Goal: Complete application form

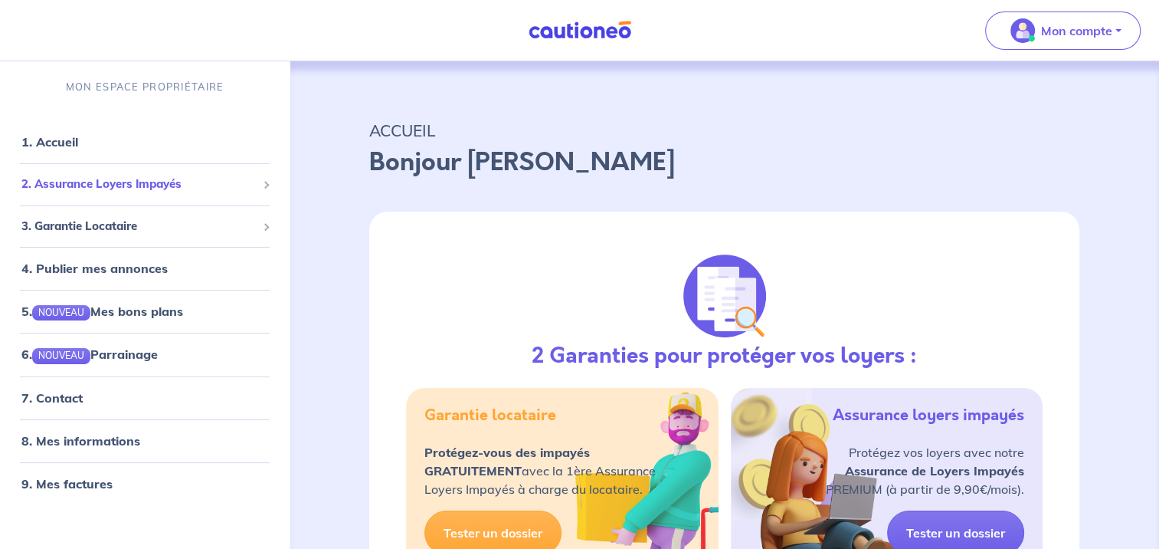
click at [162, 179] on span "2. Assurance Loyers Impayés" at bounding box center [138, 184] width 235 height 18
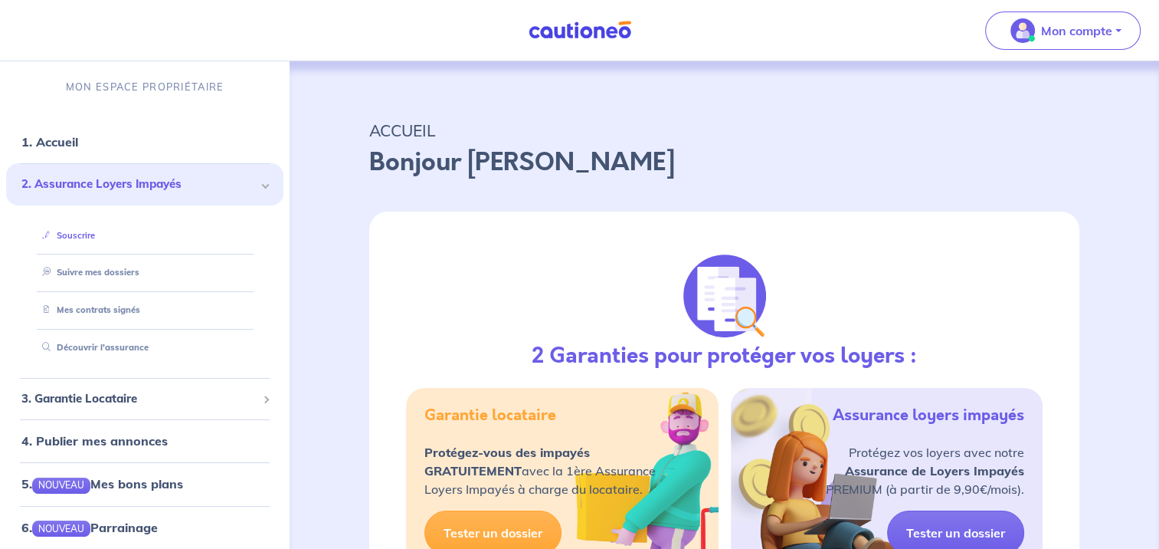
click at [95, 230] on link "Souscrire" at bounding box center [65, 235] width 59 height 11
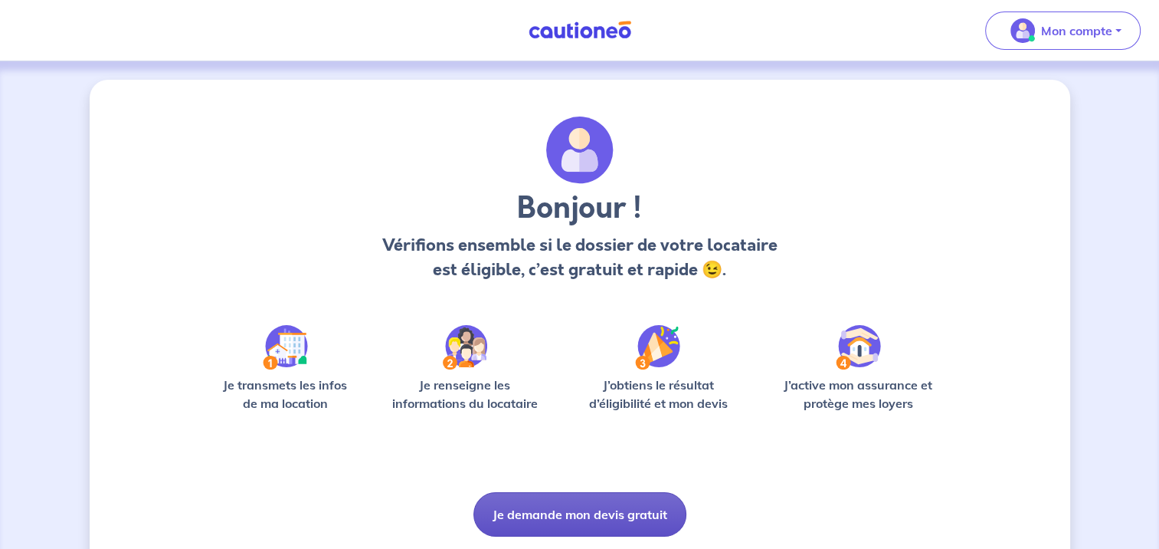
click at [547, 513] on button "Je demande mon devis gratuit" at bounding box center [580, 514] width 213 height 44
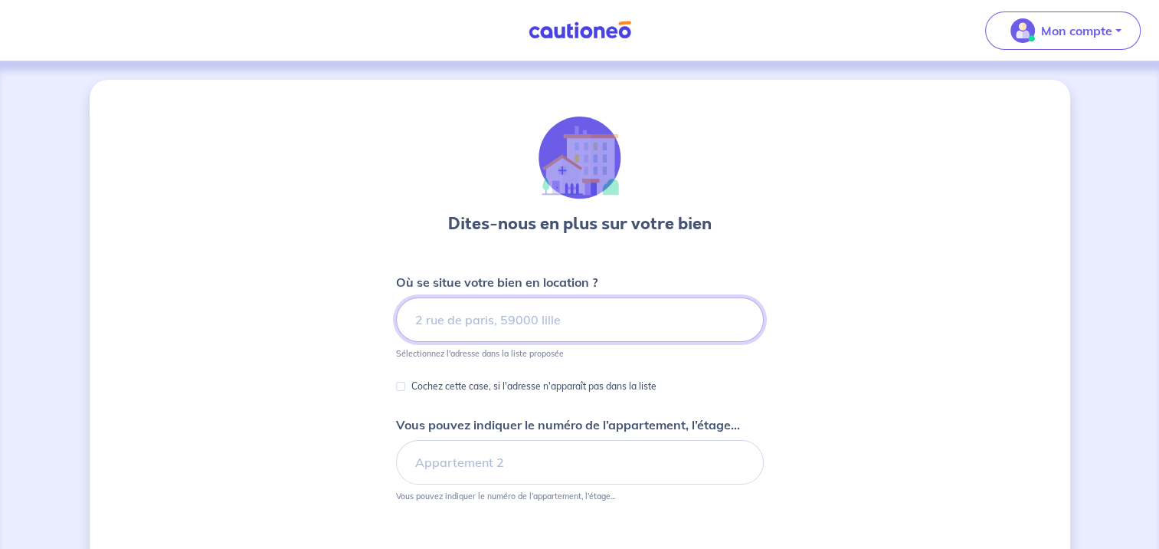
click at [463, 325] on input at bounding box center [580, 319] width 368 height 44
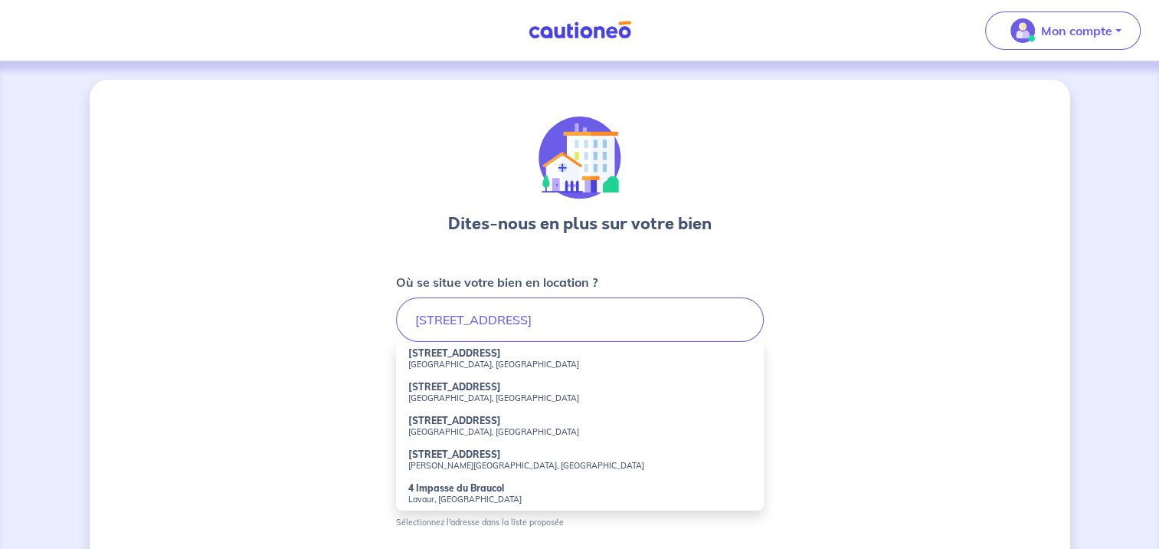
click at [446, 423] on strong "4 Rue Braucol" at bounding box center [454, 420] width 93 height 11
type input "4 Rue Braucol, Parisot, France"
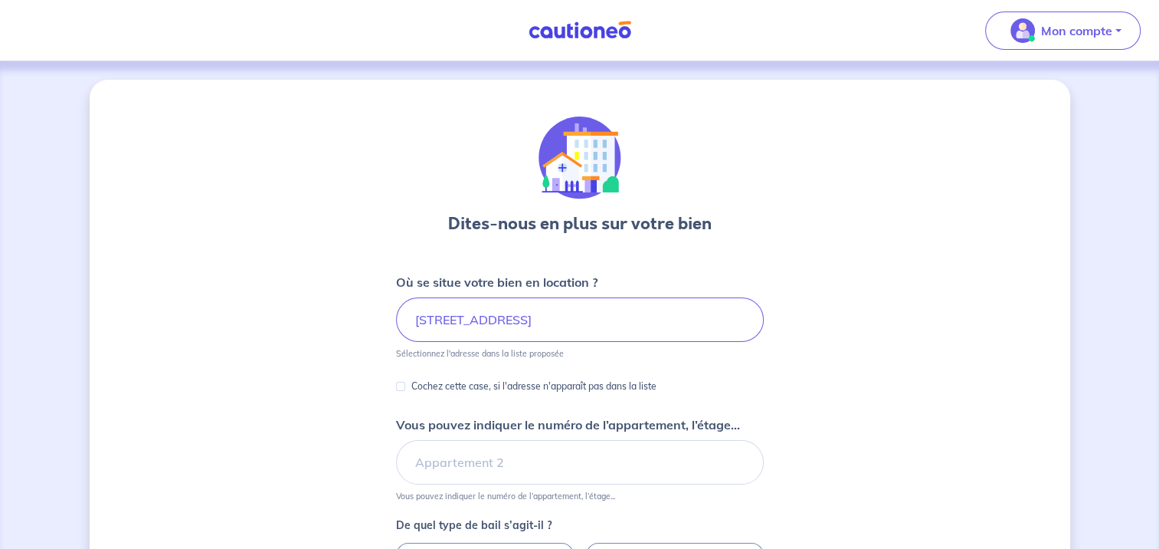
click at [291, 441] on div "Dites-nous en plus sur votre bien Où se situe votre bien en location ? 4 Rue Br…" at bounding box center [580, 481] width 981 height 803
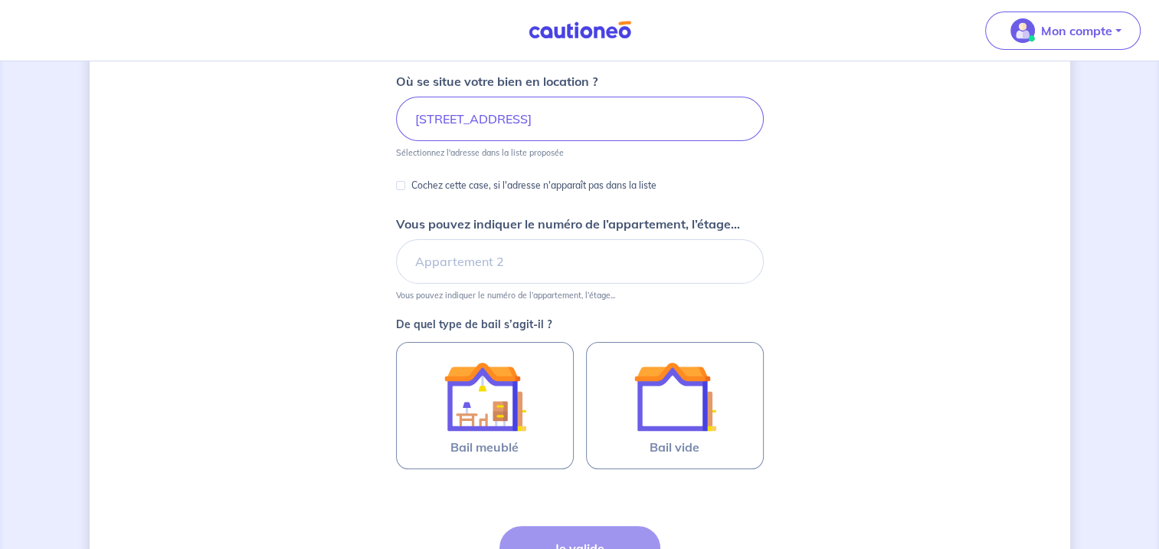
scroll to position [276, 0]
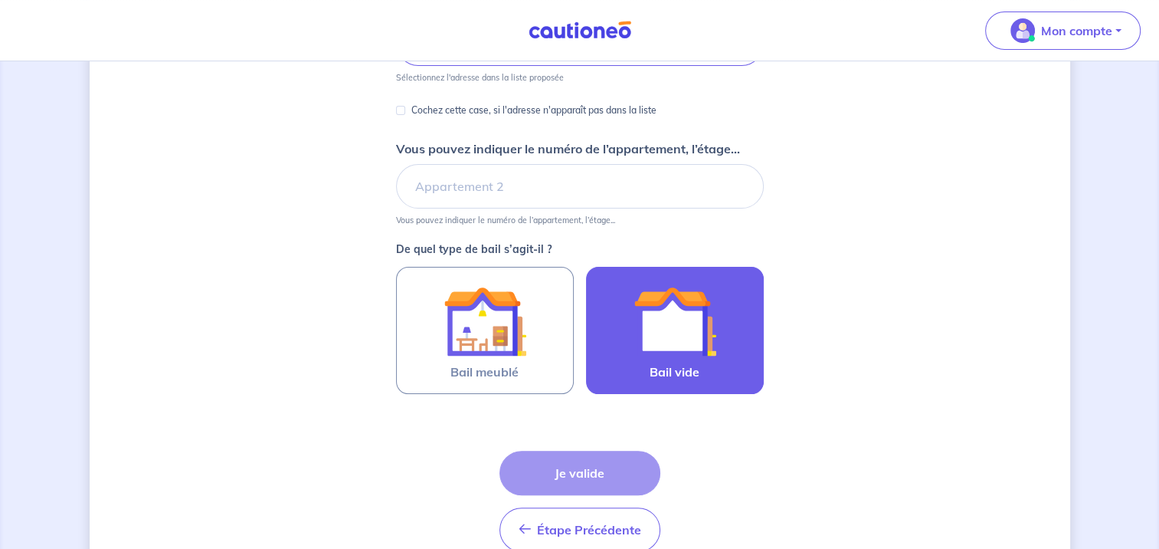
click at [693, 342] on img at bounding box center [675, 321] width 83 height 83
click at [0, 0] on input "Bail vide" at bounding box center [0, 0] width 0 height 0
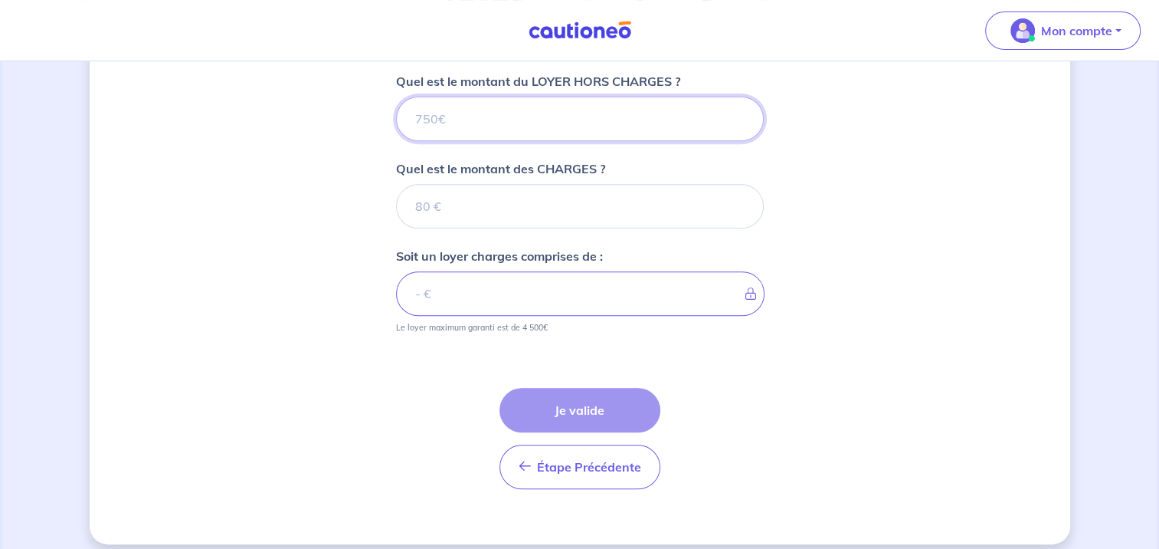
scroll to position [630, 0]
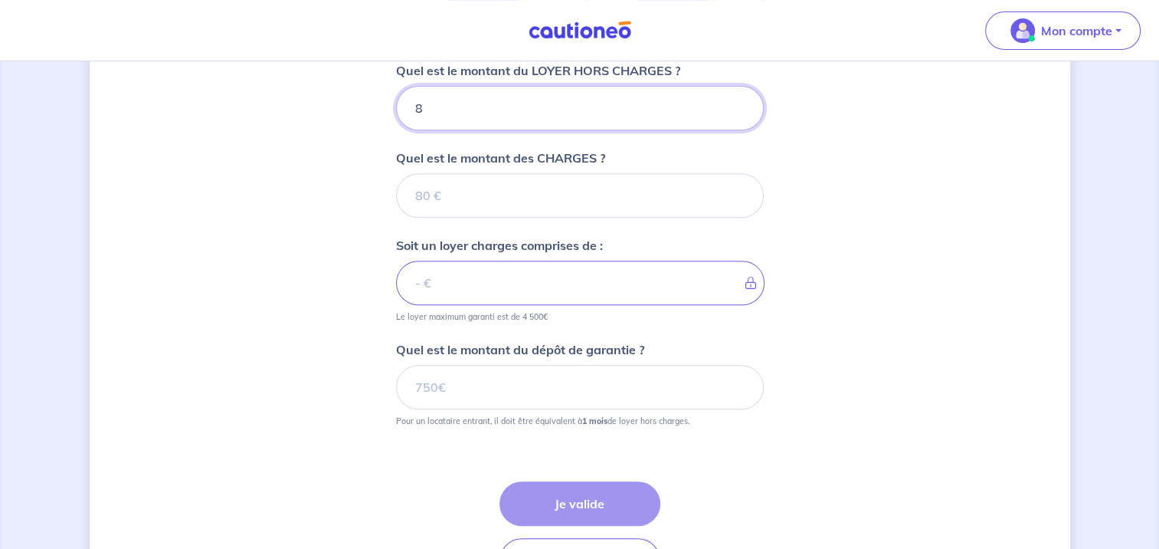
type input "87"
type input "870"
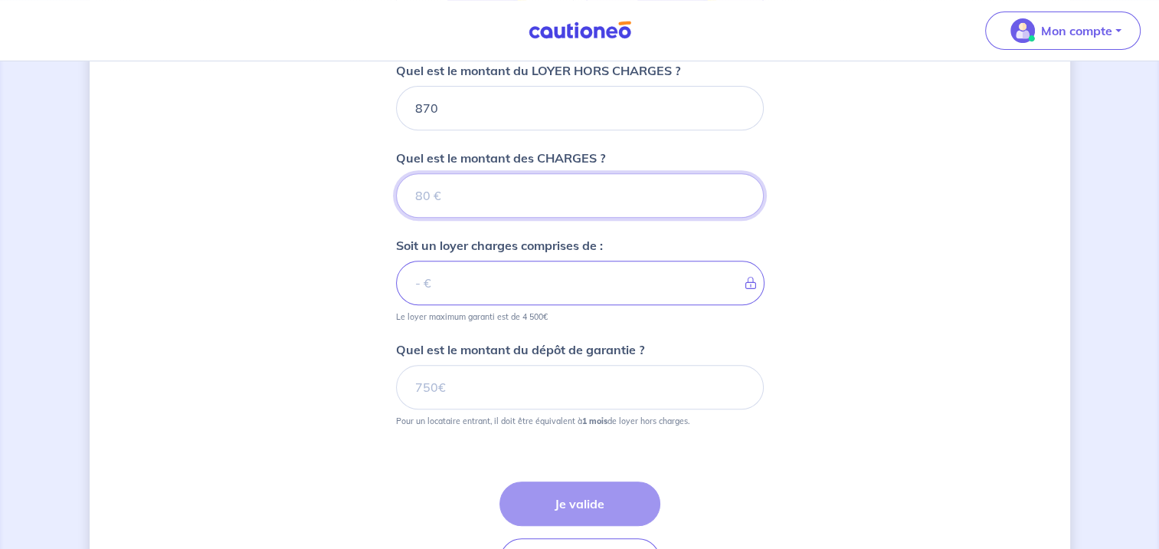
click at [426, 195] on input "Quel est le montant des CHARGES ?" at bounding box center [580, 195] width 368 height 44
type input "30"
type input "900"
type input "30"
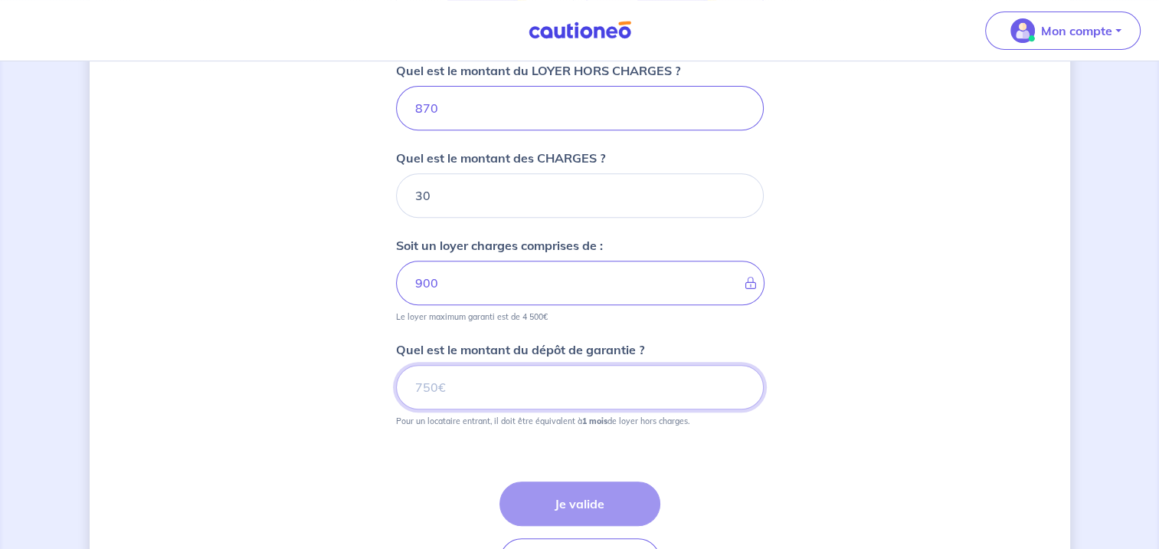
click at [426, 383] on input "Quel est le montant du dépôt de garantie ?" at bounding box center [580, 387] width 368 height 44
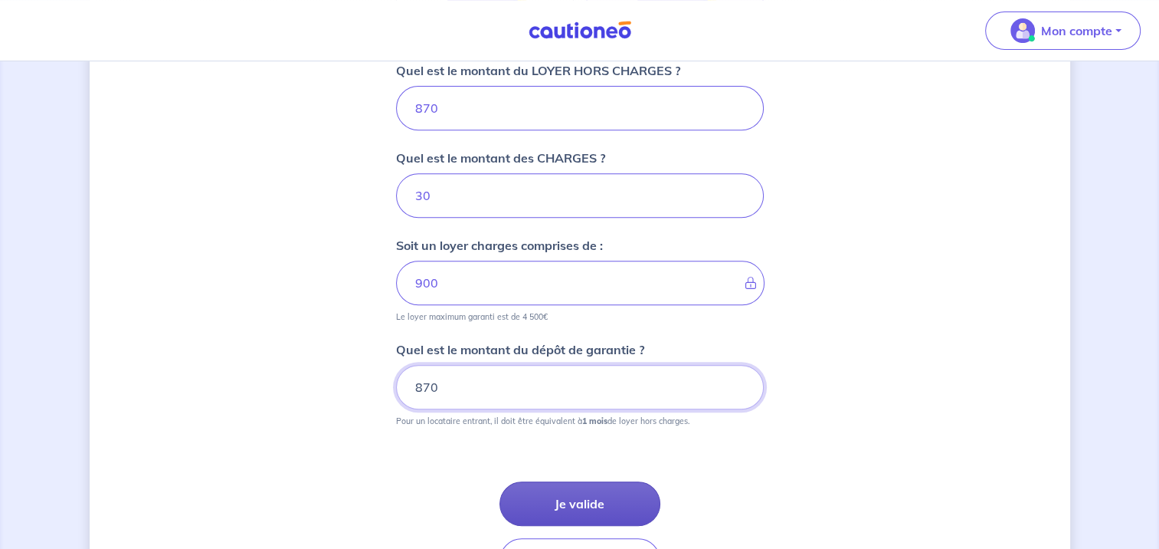
type input "870"
click at [592, 496] on button "Je valide" at bounding box center [580, 503] width 161 height 44
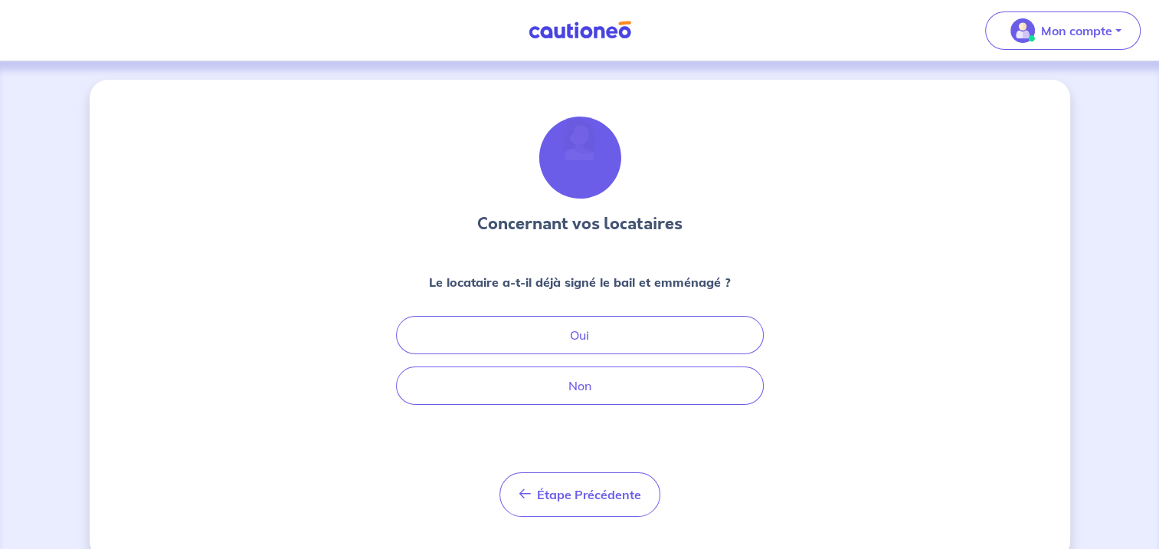
click at [221, 264] on div "Concernant vos locataires Le locataire a-t-il déjà signé le bail et emménagé ? …" at bounding box center [580, 320] width 981 height 480
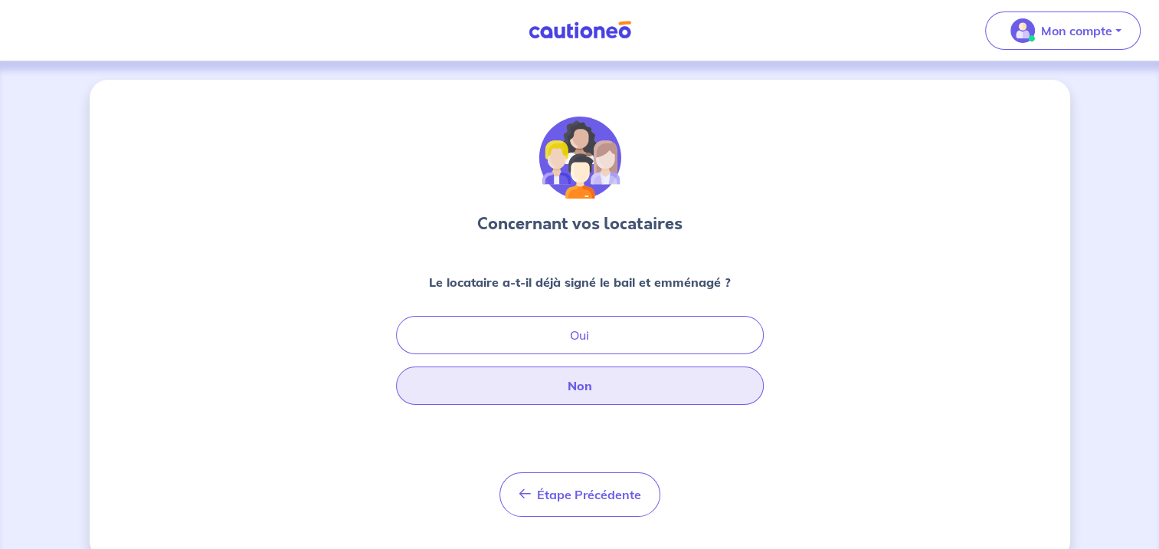
click at [594, 380] on button "Non" at bounding box center [580, 385] width 368 height 38
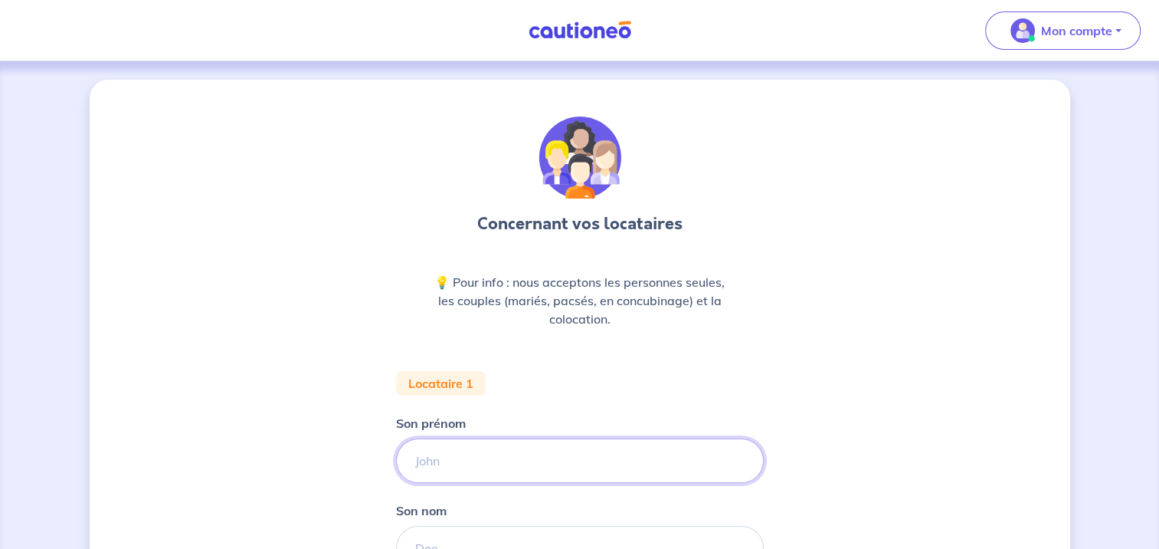
click at [480, 461] on input "Son prénom" at bounding box center [580, 460] width 368 height 44
type input "Pierre"
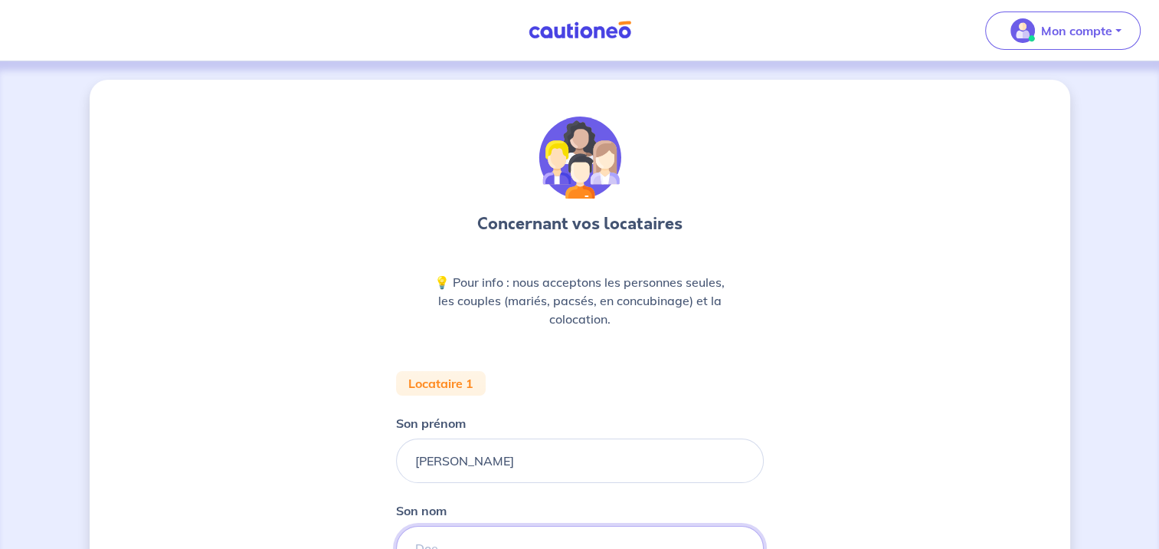
type input "Dubois"
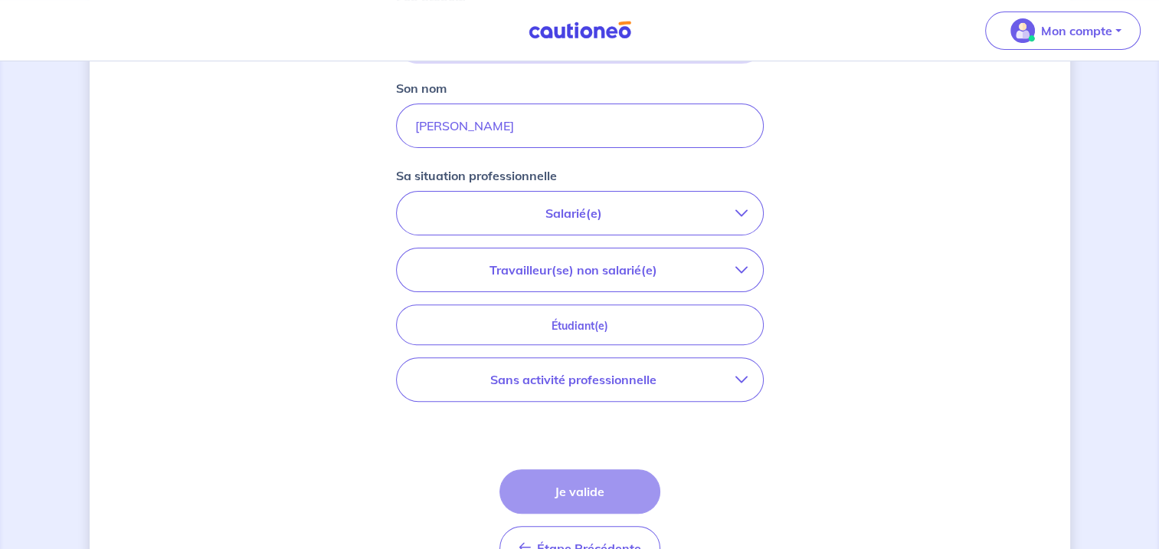
scroll to position [426, 0]
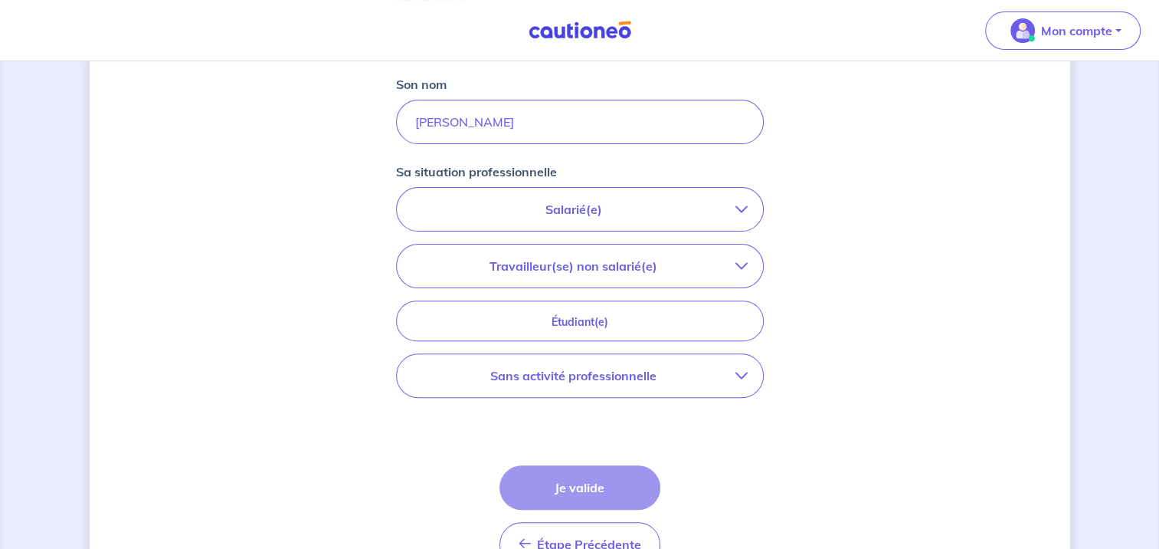
click at [599, 198] on button "Salarié(e)" at bounding box center [580, 209] width 366 height 43
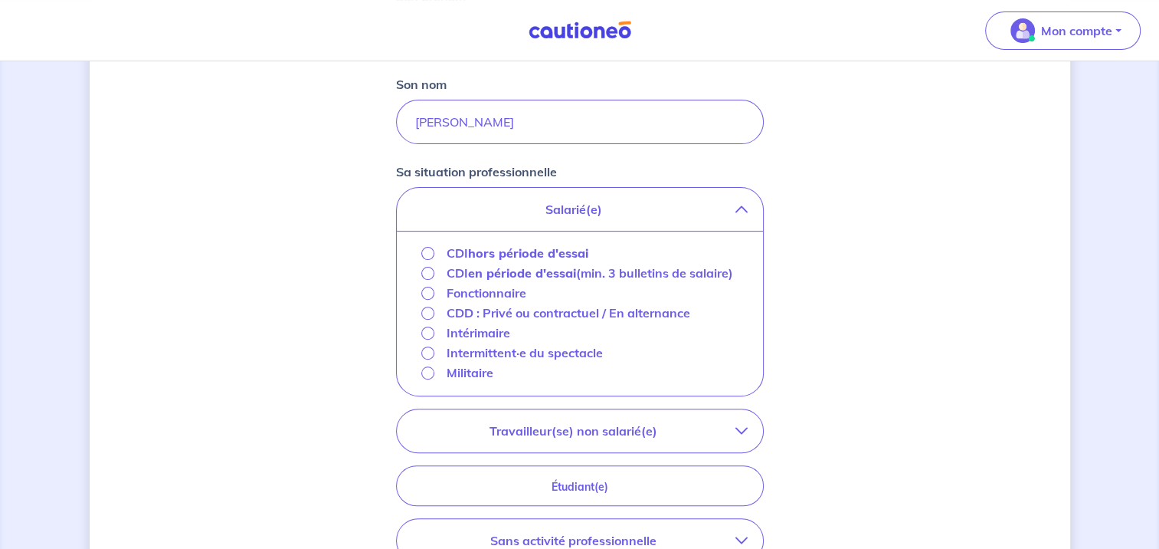
click at [520, 254] on strong "hors période d'essai" at bounding box center [528, 252] width 120 height 15
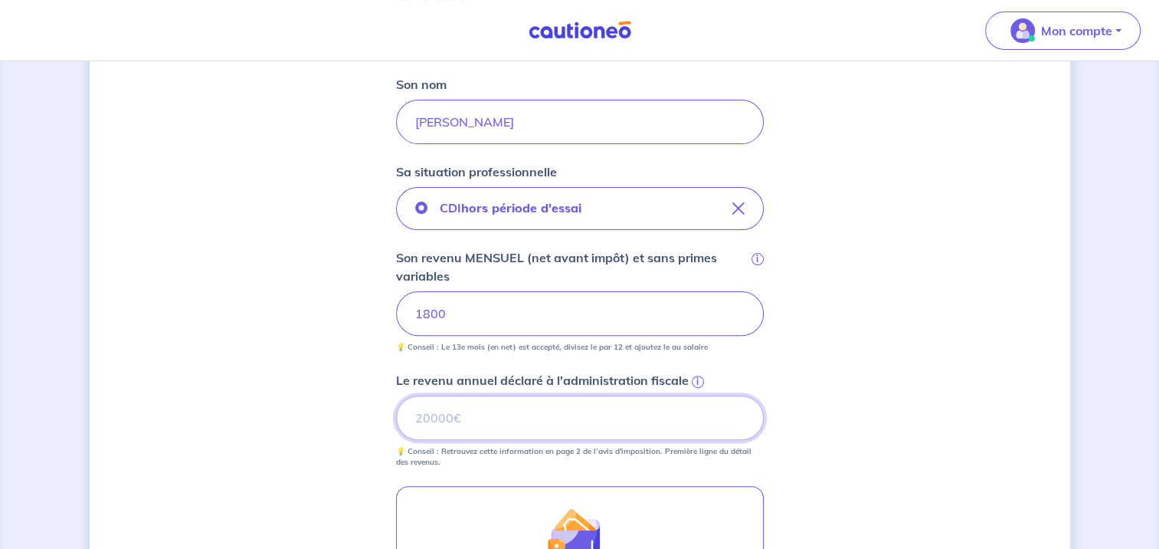
click at [468, 408] on input "Le revenu annuel déclaré à l'administration fiscale i" at bounding box center [580, 417] width 368 height 44
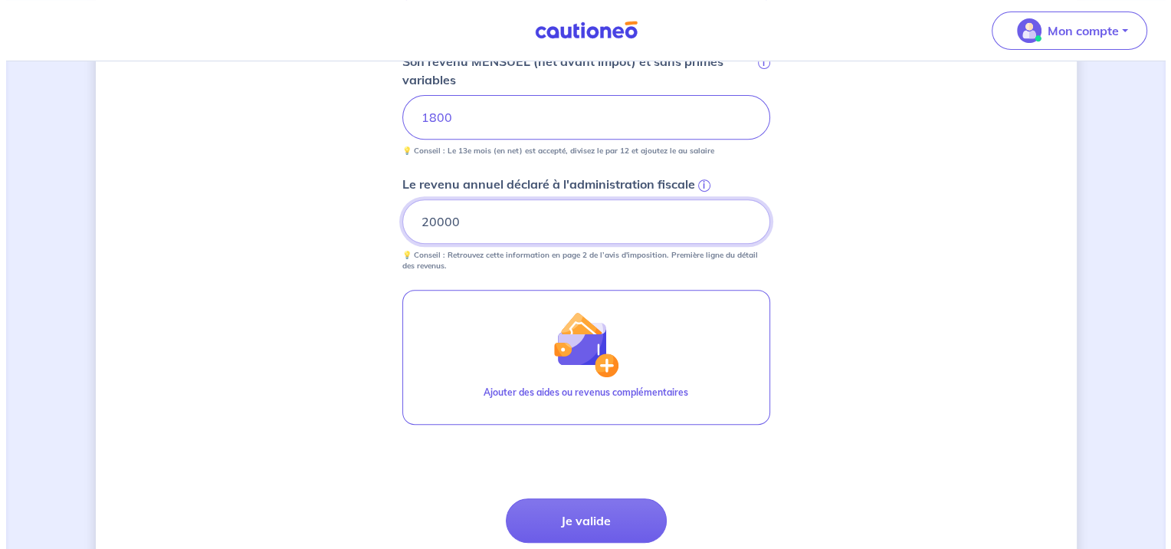
scroll to position [632, 0]
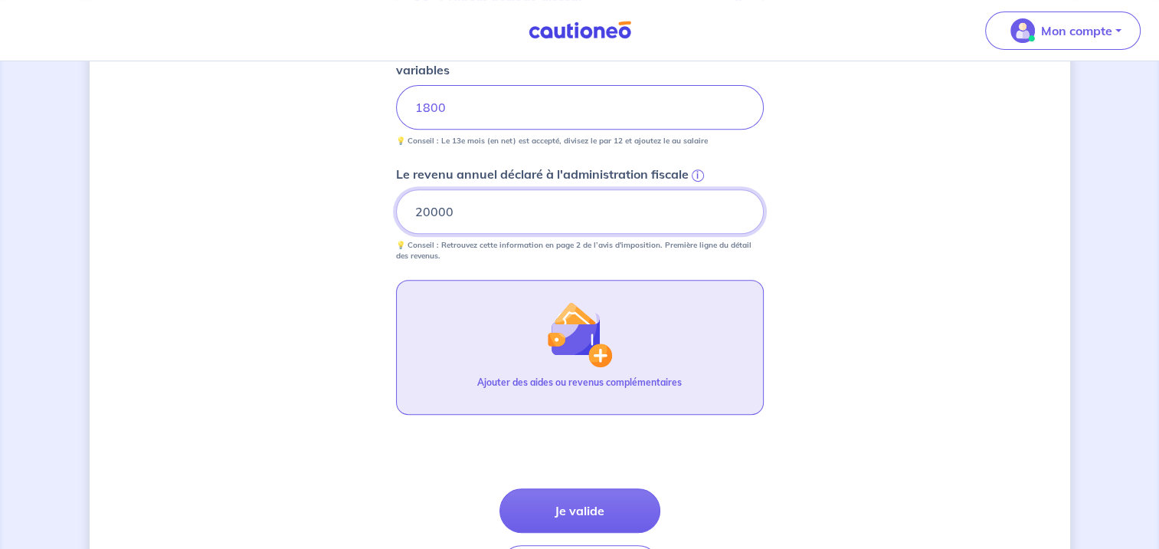
type input "20000"
click at [561, 313] on img "button" at bounding box center [579, 334] width 66 height 66
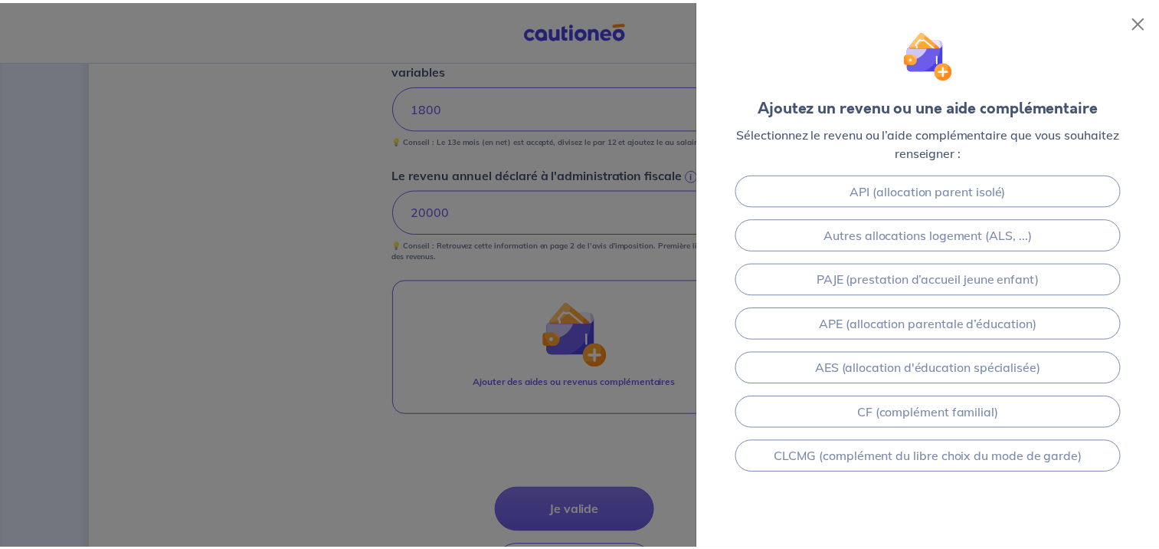
scroll to position [319, 0]
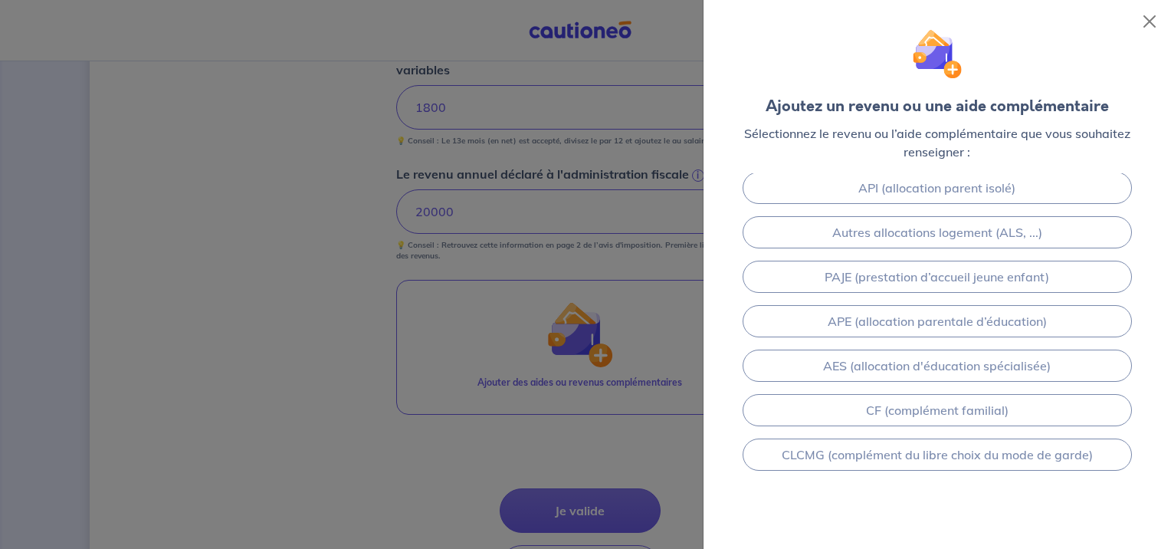
click at [436, 444] on div at bounding box center [585, 274] width 1171 height 549
click at [1149, 25] on button "Close" at bounding box center [1149, 21] width 25 height 25
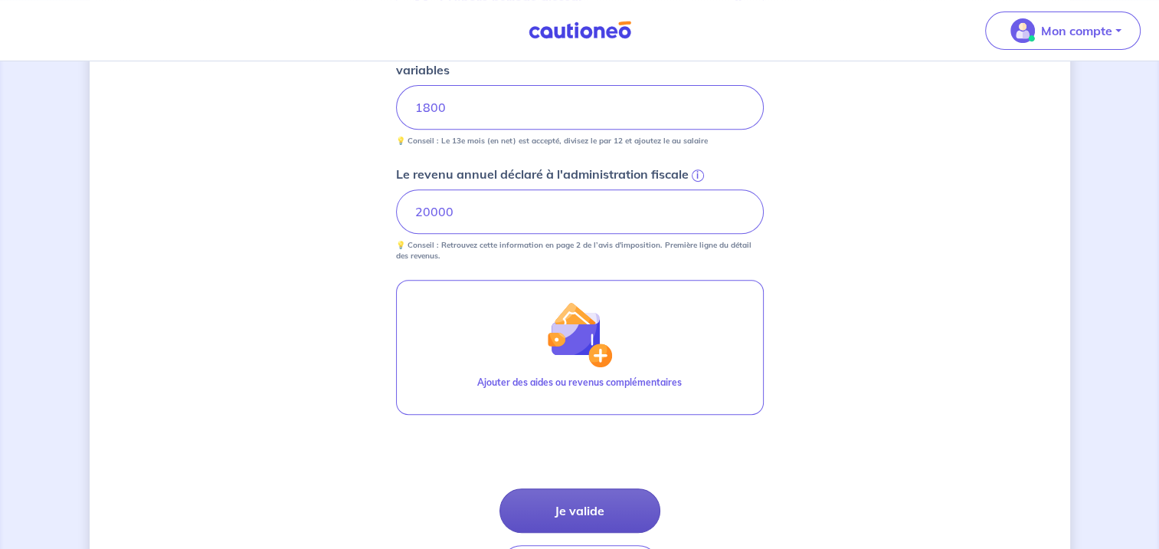
click at [555, 508] on button "Je valide" at bounding box center [580, 510] width 161 height 44
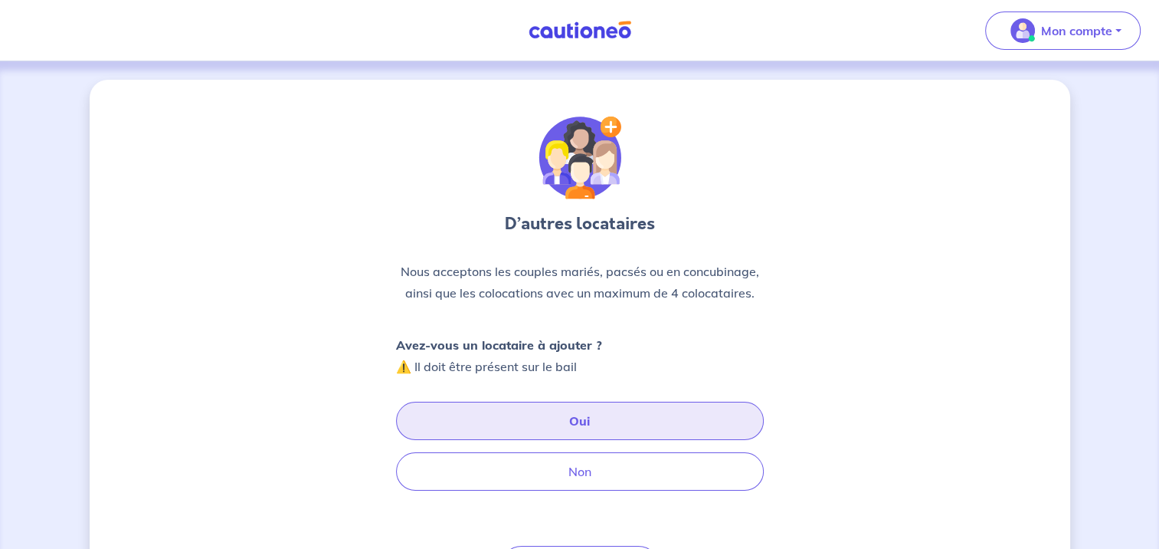
click at [620, 418] on button "Oui" at bounding box center [580, 420] width 368 height 38
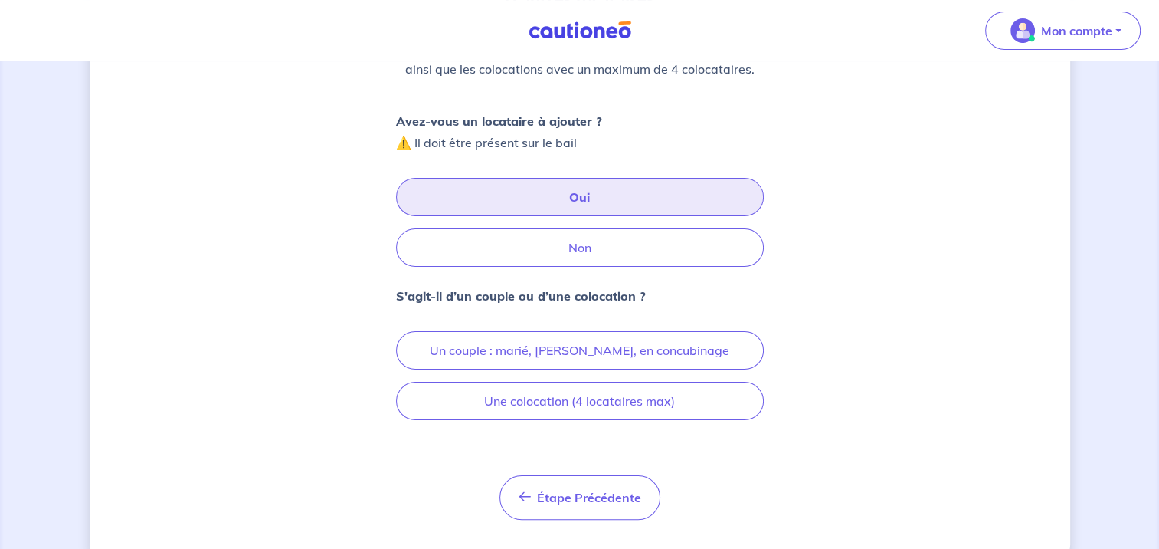
scroll to position [254, 0]
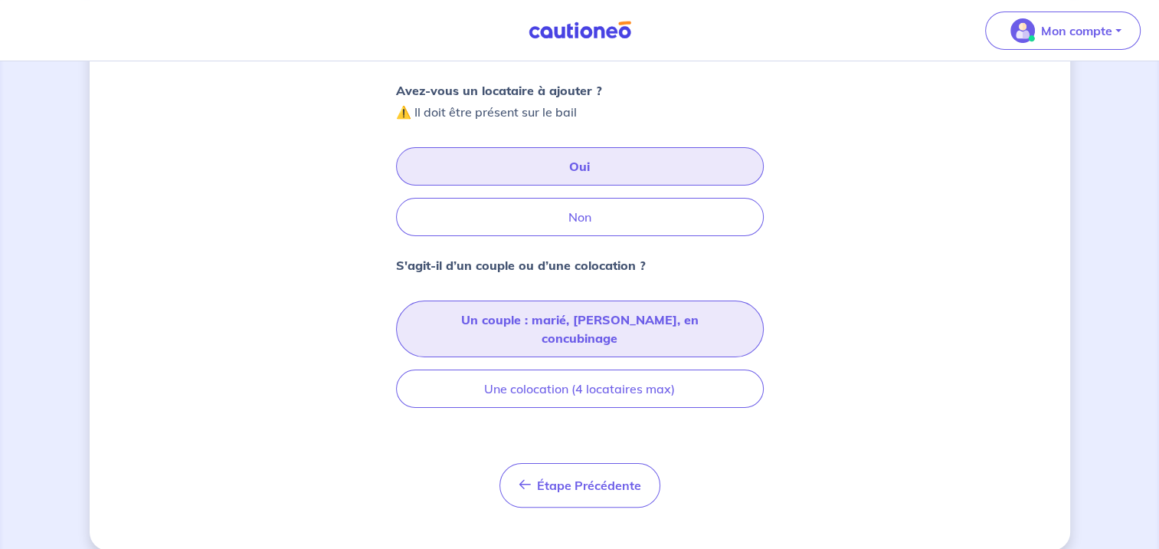
click at [531, 330] on button "Un couple : marié, pacsé, en concubinage" at bounding box center [580, 328] width 368 height 57
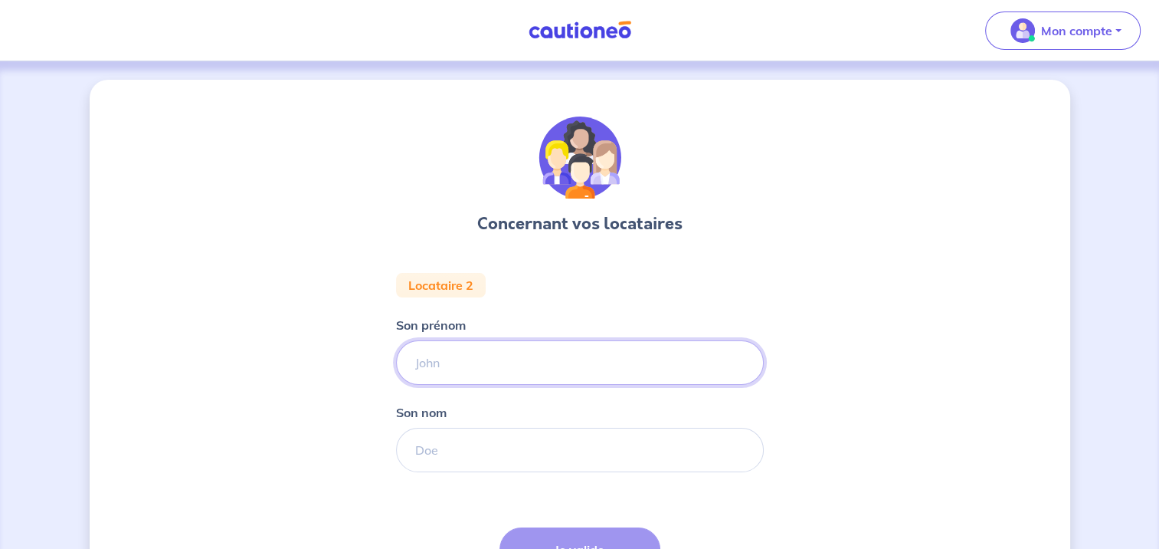
click at [472, 362] on input "Son prénom" at bounding box center [580, 362] width 368 height 44
type input "m"
type input "Morganne"
click at [457, 444] on input "Son nom" at bounding box center [580, 450] width 368 height 44
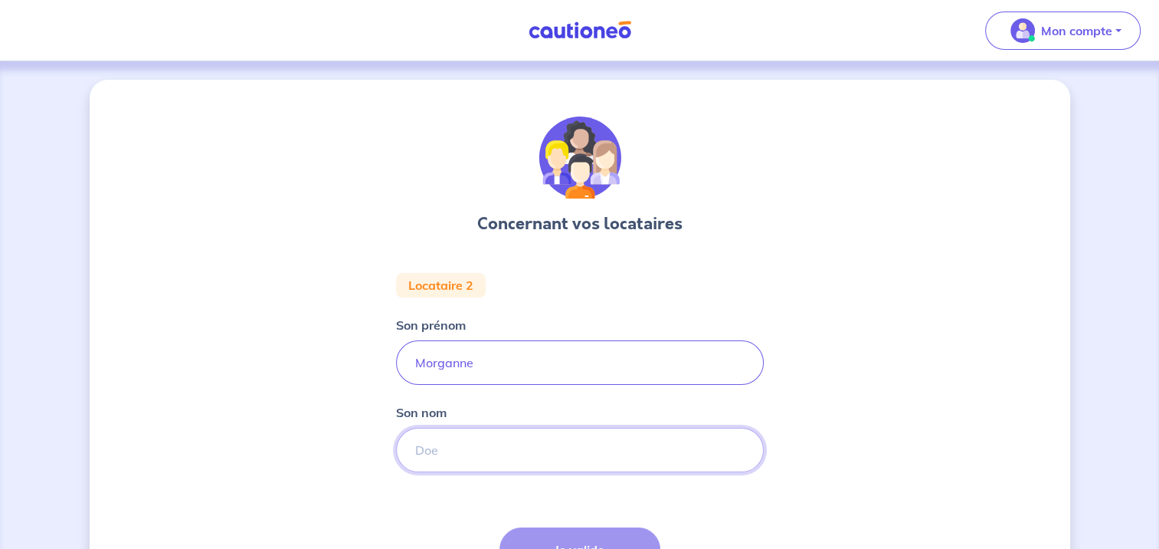
type input "Dubois"
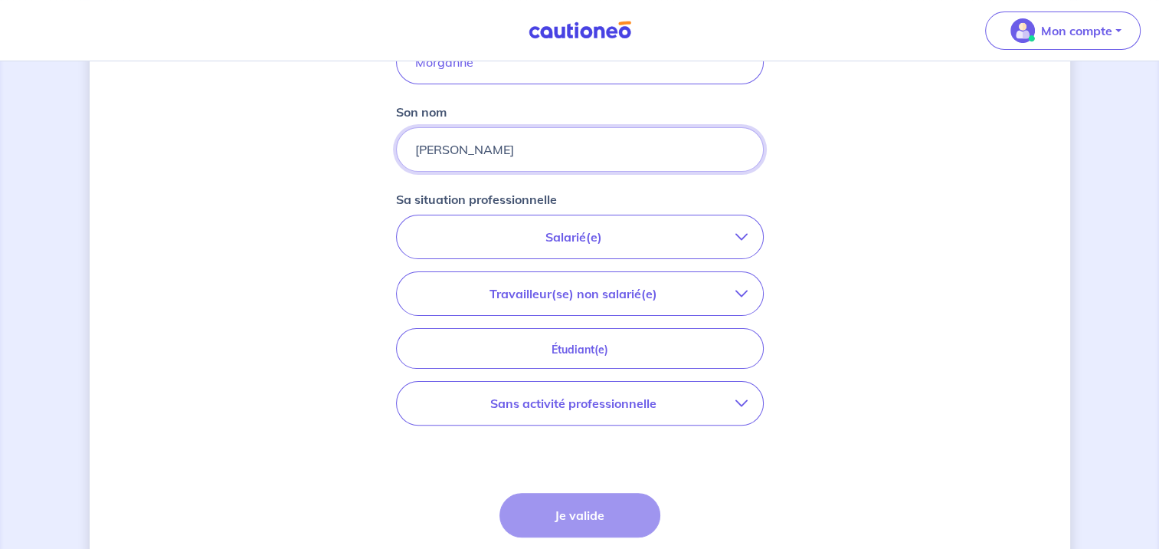
scroll to position [301, 0]
click at [573, 224] on button "Salarié(e)" at bounding box center [580, 236] width 366 height 43
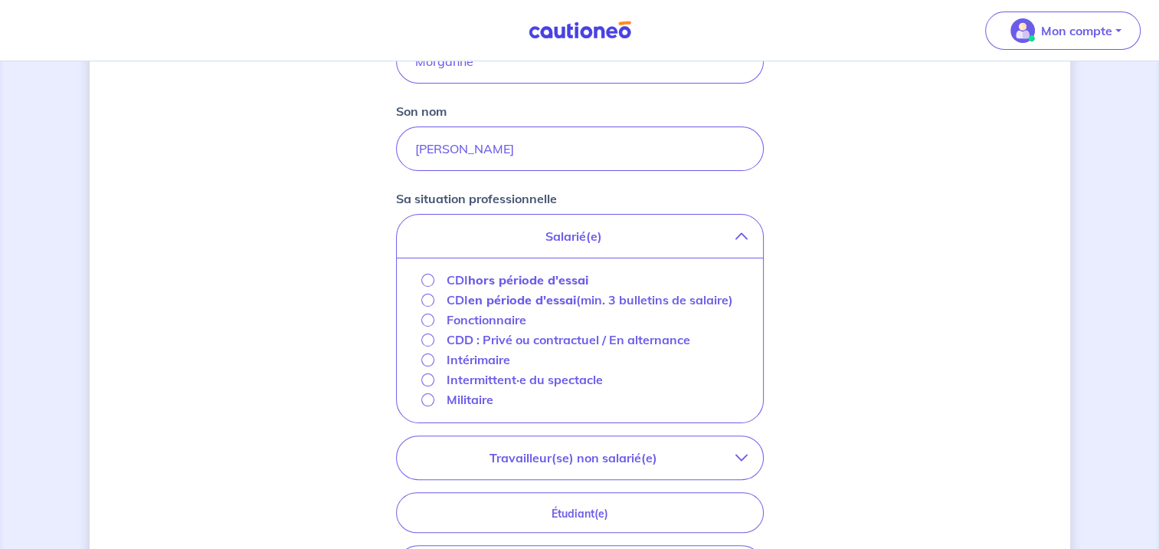
click at [522, 337] on p "CDD : Privé ou contractuel / En alternance" at bounding box center [569, 339] width 244 height 18
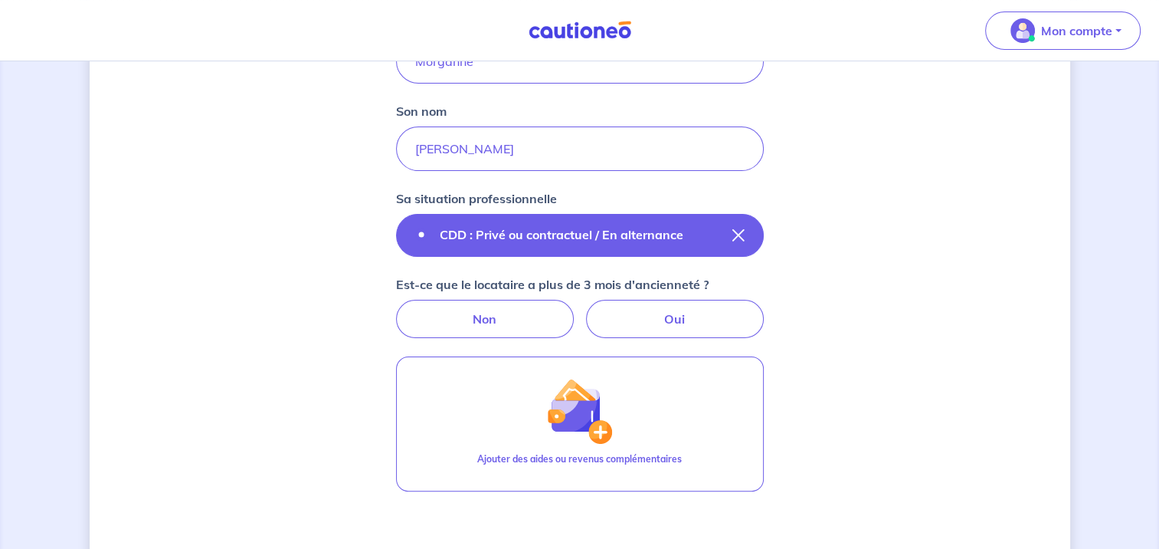
click at [744, 231] on icon "button" at bounding box center [738, 235] width 12 height 12
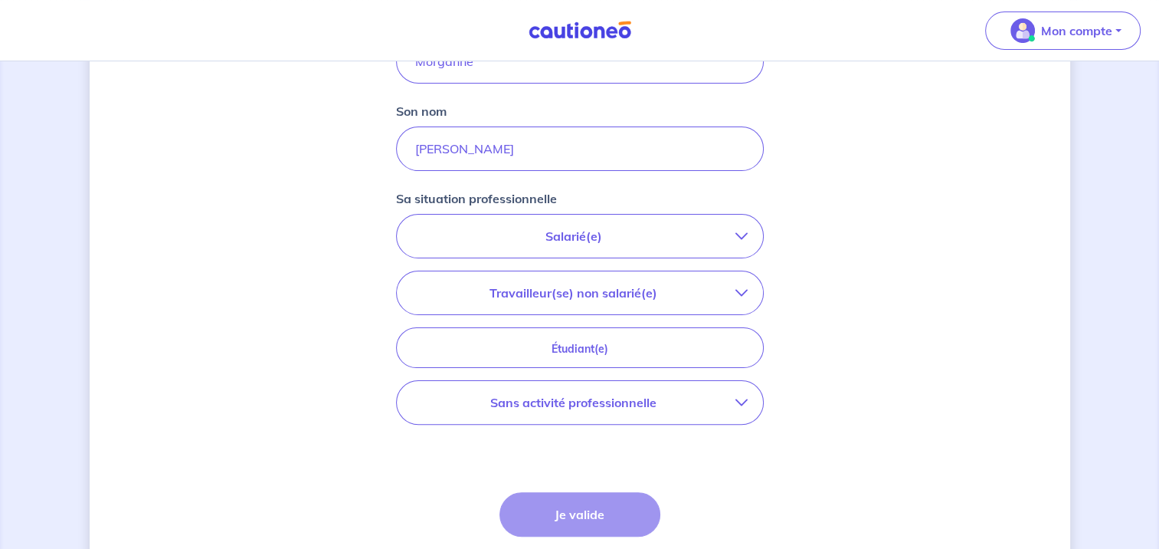
click at [744, 231] on icon "button" at bounding box center [742, 236] width 12 height 12
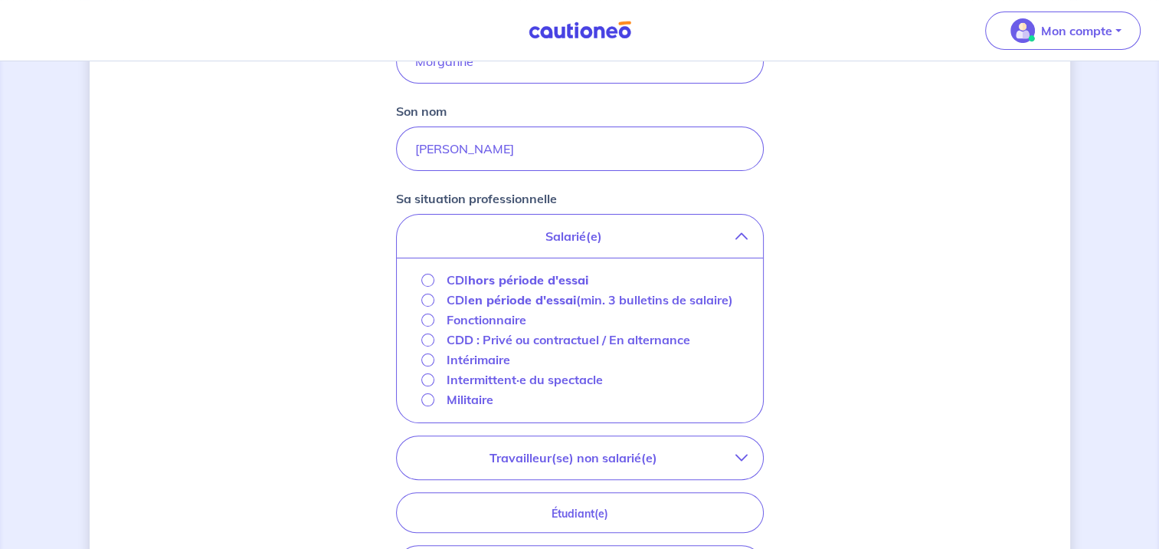
click at [487, 277] on strong "hors période d'essai" at bounding box center [528, 279] width 120 height 15
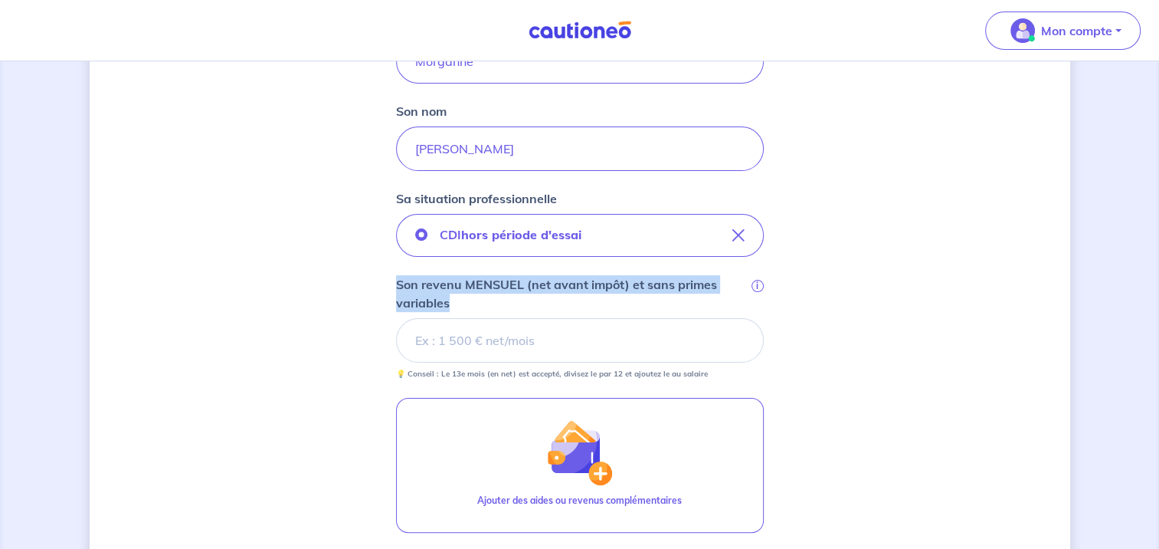
drag, startPoint x: 396, startPoint y: 279, endPoint x: 455, endPoint y: 303, distance: 63.6
click at [455, 303] on p "Son revenu MENSUEL (net avant impôt) et sans primes variables" at bounding box center [572, 293] width 352 height 37
copy p "Son revenu MENSUEL (net avant impôt) et sans primes variables"
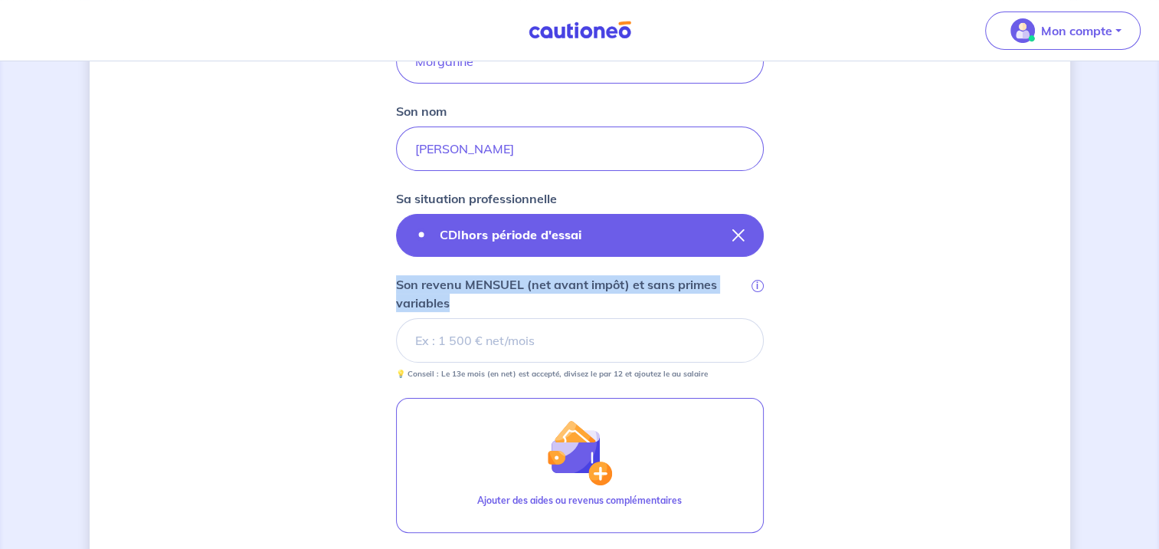
click at [650, 234] on button "CDI hors période d'essai" at bounding box center [580, 235] width 368 height 43
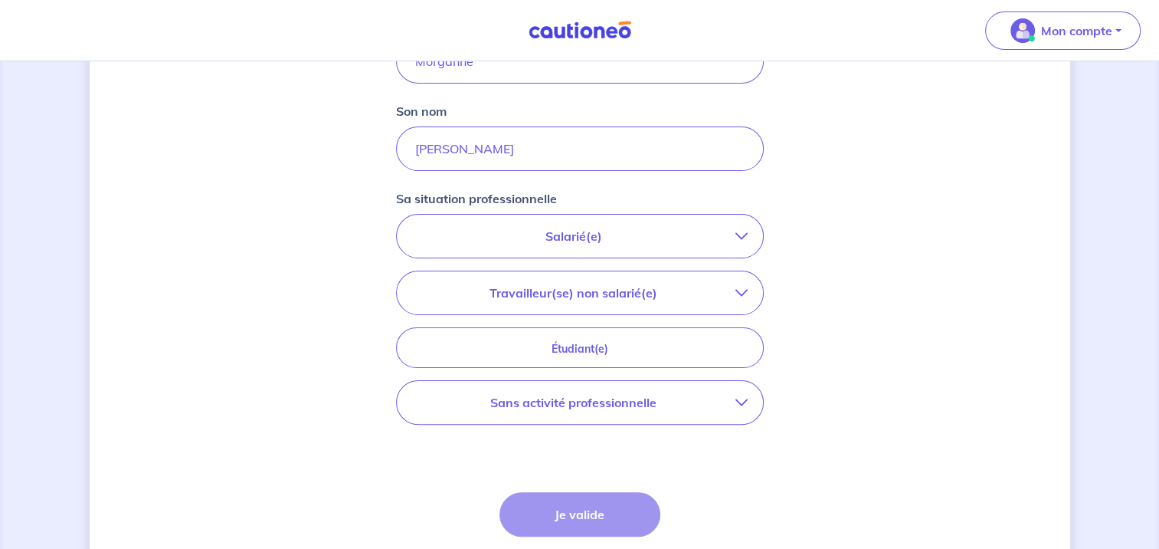
click at [650, 234] on p "Salarié(e)" at bounding box center [573, 236] width 323 height 18
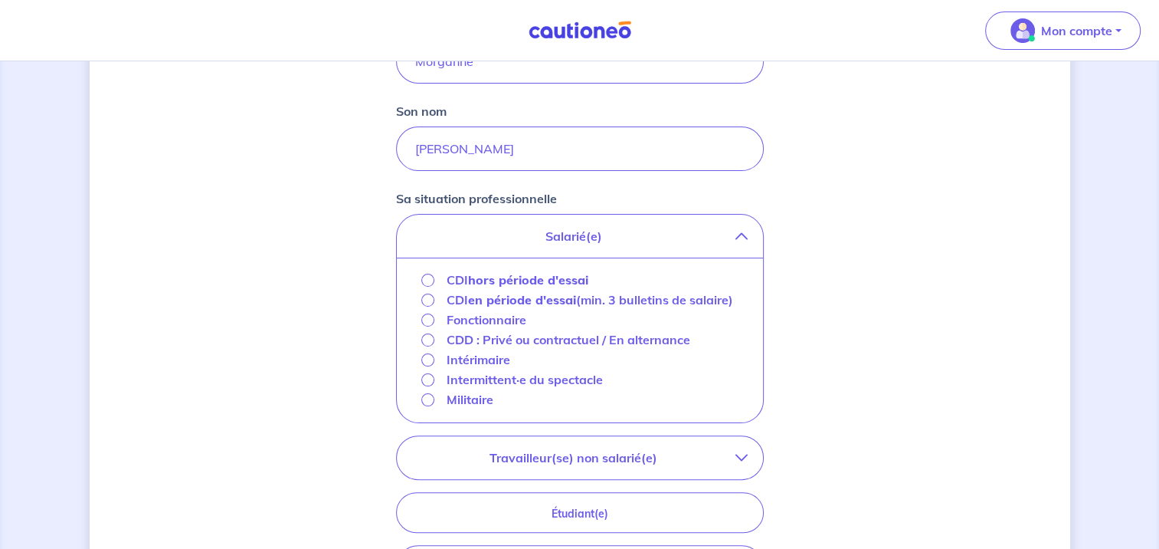
click at [542, 300] on strong "en période d'essai" at bounding box center [522, 299] width 108 height 15
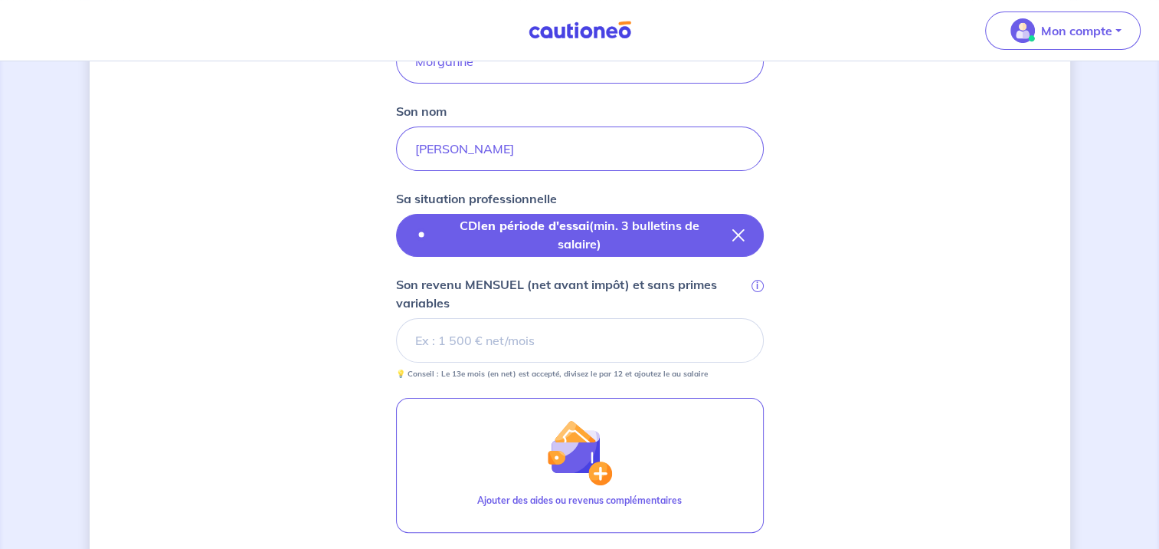
click at [551, 242] on p "CDI en période d'essai (min. 3 bulletins de salaire)" at bounding box center [580, 234] width 280 height 37
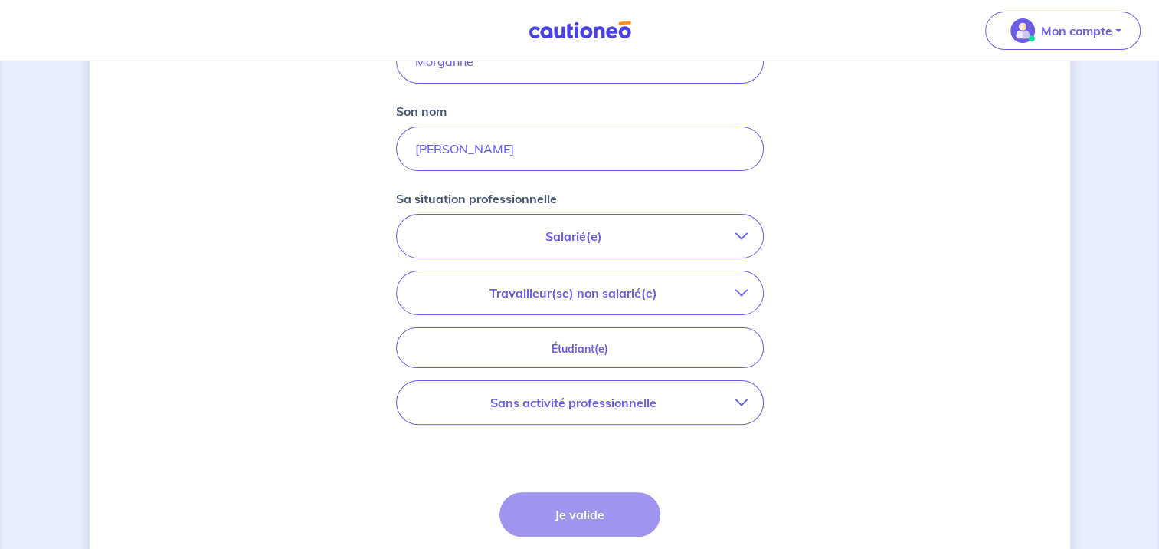
click at [539, 285] on p "Travailleur(se) non salarié(e)" at bounding box center [573, 292] width 323 height 18
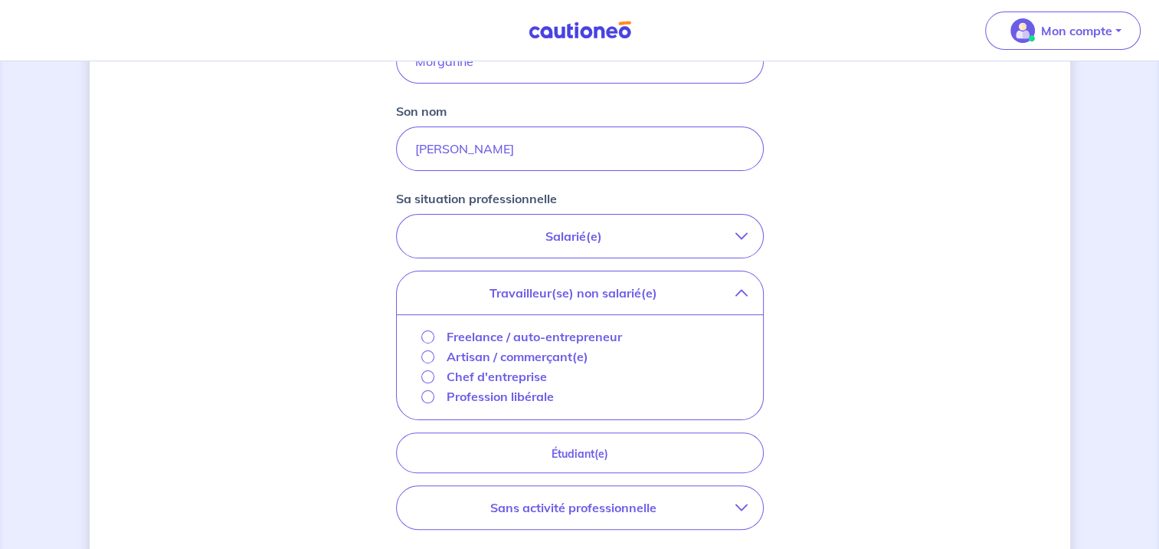
click at [552, 247] on button "Salarié(e)" at bounding box center [580, 236] width 366 height 43
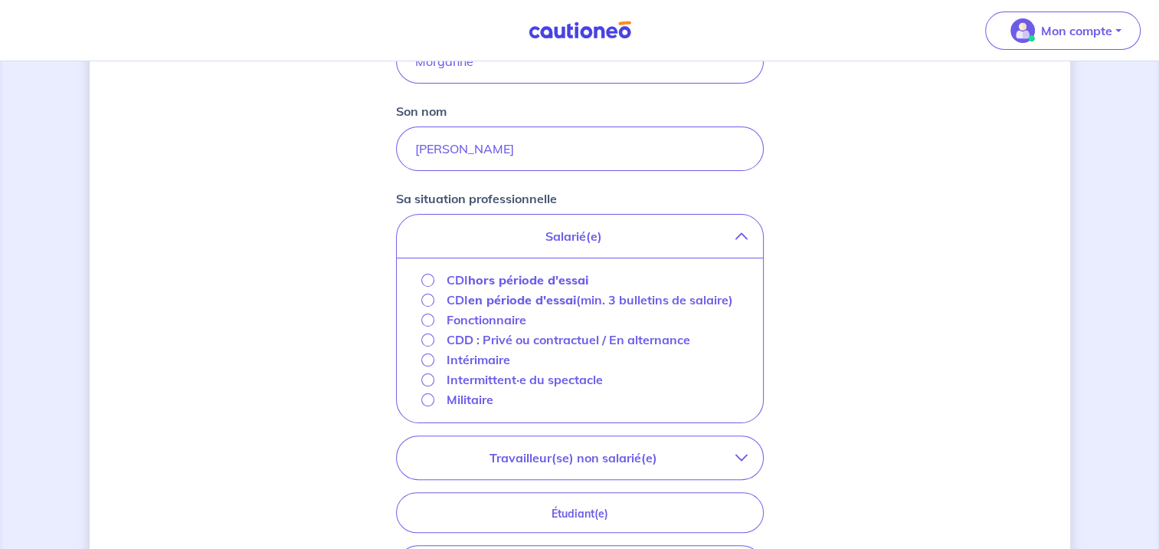
click at [487, 359] on p "Intérimaire" at bounding box center [479, 359] width 64 height 18
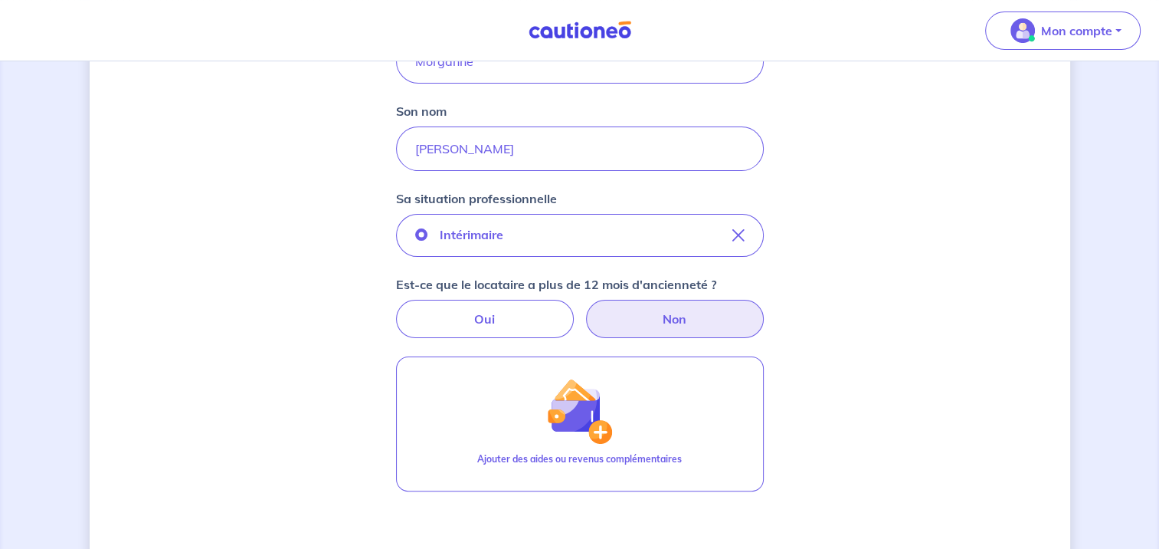
click at [637, 331] on label "Non" at bounding box center [675, 319] width 178 height 38
click at [585, 310] on input "Non" at bounding box center [580, 305] width 10 height 10
radio input "true"
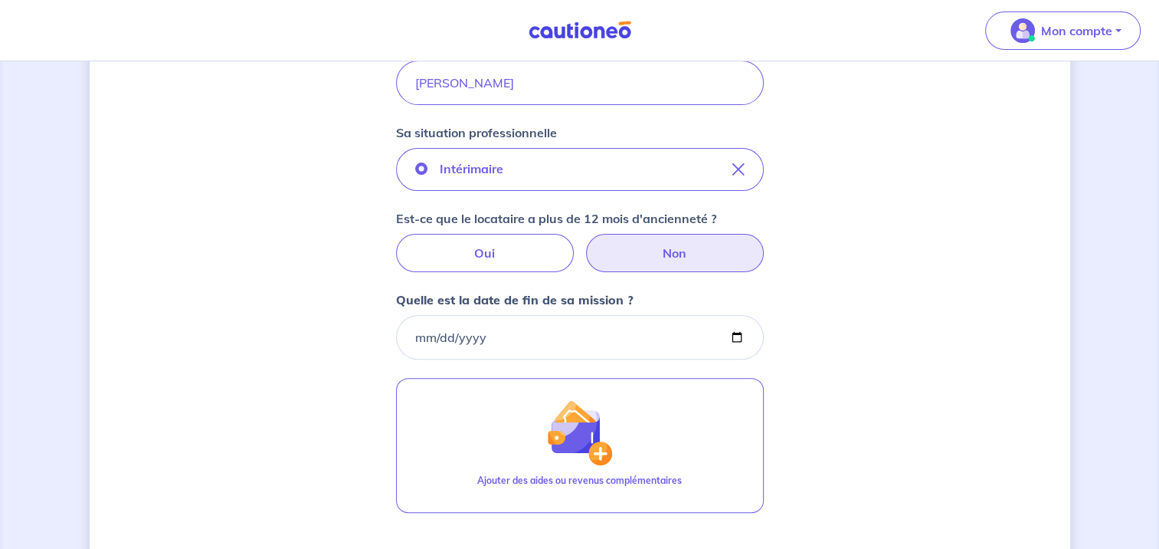
scroll to position [285, 0]
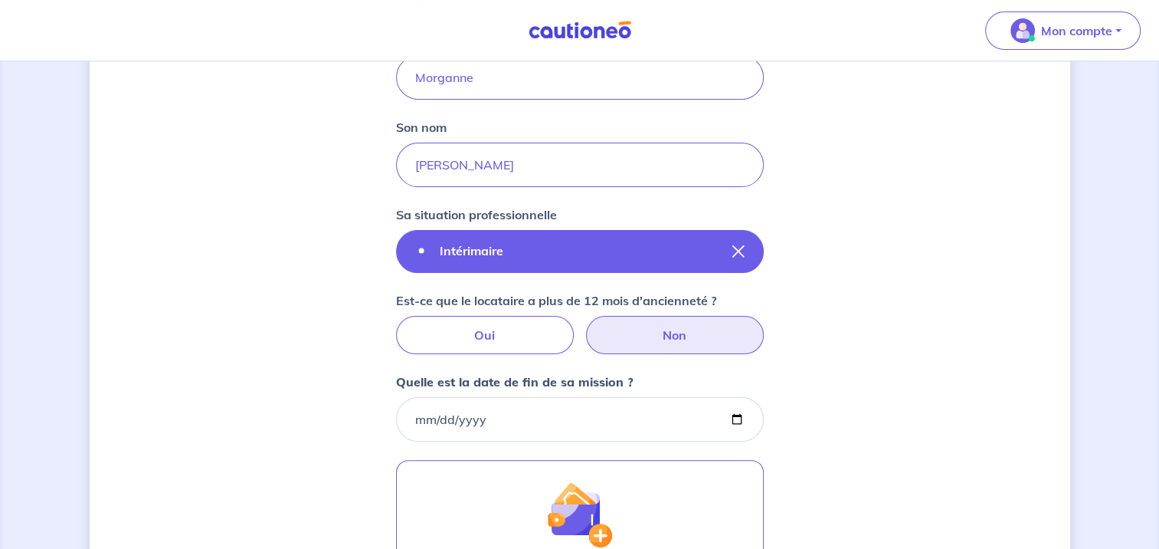
click at [729, 244] on button "Intérimaire" at bounding box center [580, 251] width 368 height 43
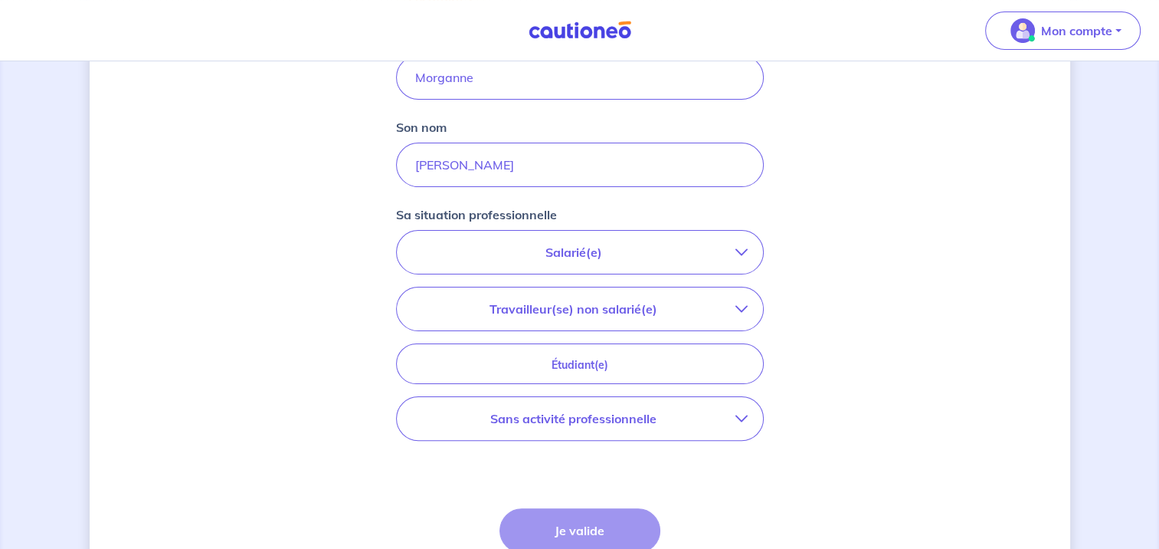
click at [610, 254] on p "Salarié(e)" at bounding box center [573, 252] width 323 height 18
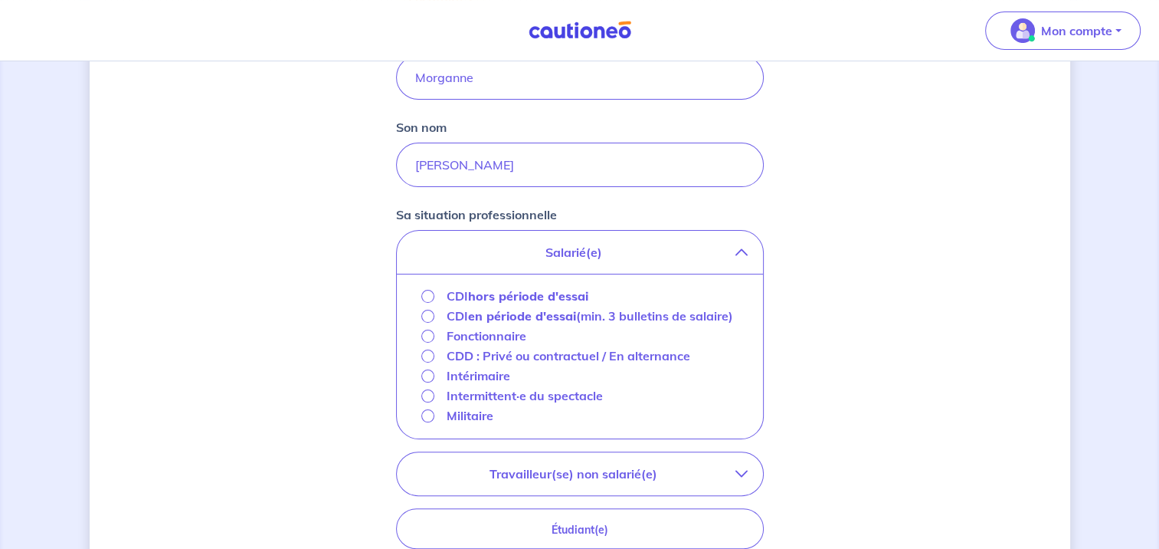
click at [468, 362] on p "CDD : Privé ou contractuel / En alternance" at bounding box center [569, 355] width 244 height 18
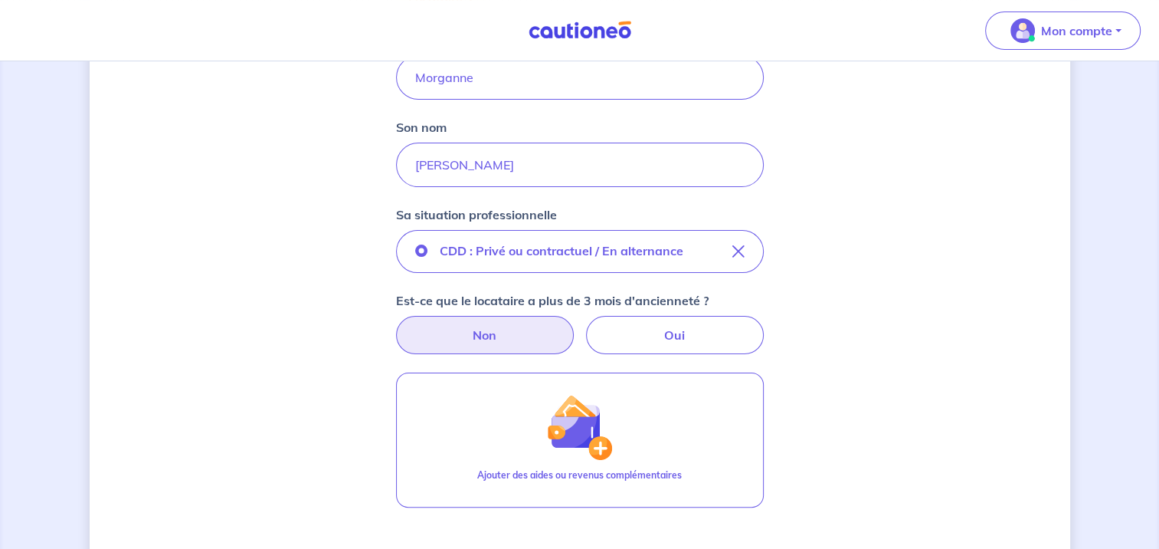
click at [513, 326] on label "Non" at bounding box center [485, 335] width 178 height 38
click at [575, 326] on input "Non" at bounding box center [580, 321] width 10 height 10
radio input "true"
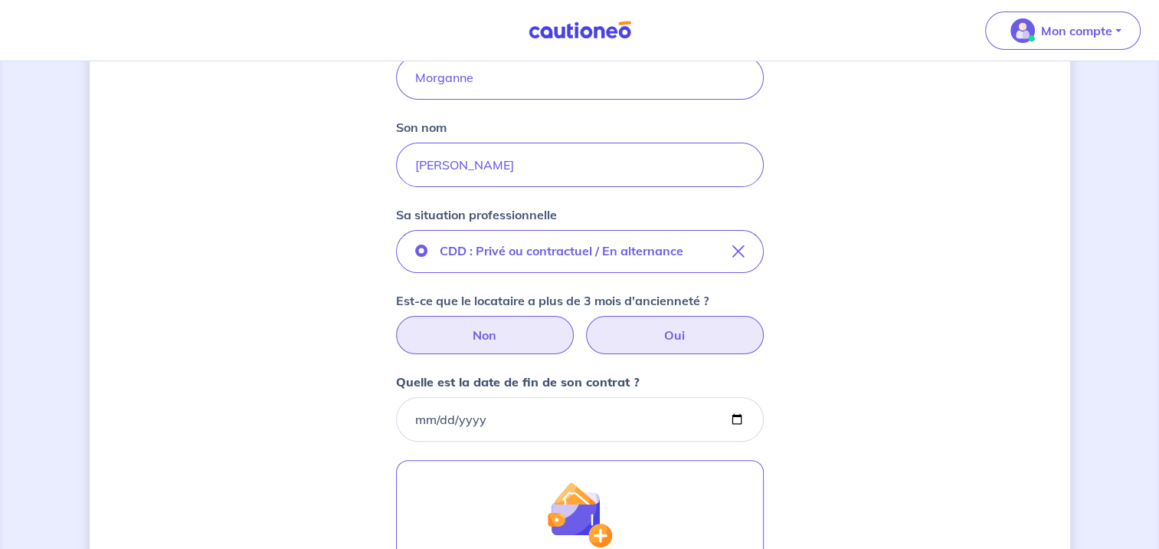
click at [605, 336] on label "Oui" at bounding box center [675, 335] width 178 height 38
click at [585, 326] on input "Oui" at bounding box center [580, 321] width 10 height 10
radio input "true"
click at [500, 340] on label "Non" at bounding box center [485, 335] width 178 height 38
click at [575, 326] on input "Non" at bounding box center [580, 321] width 10 height 10
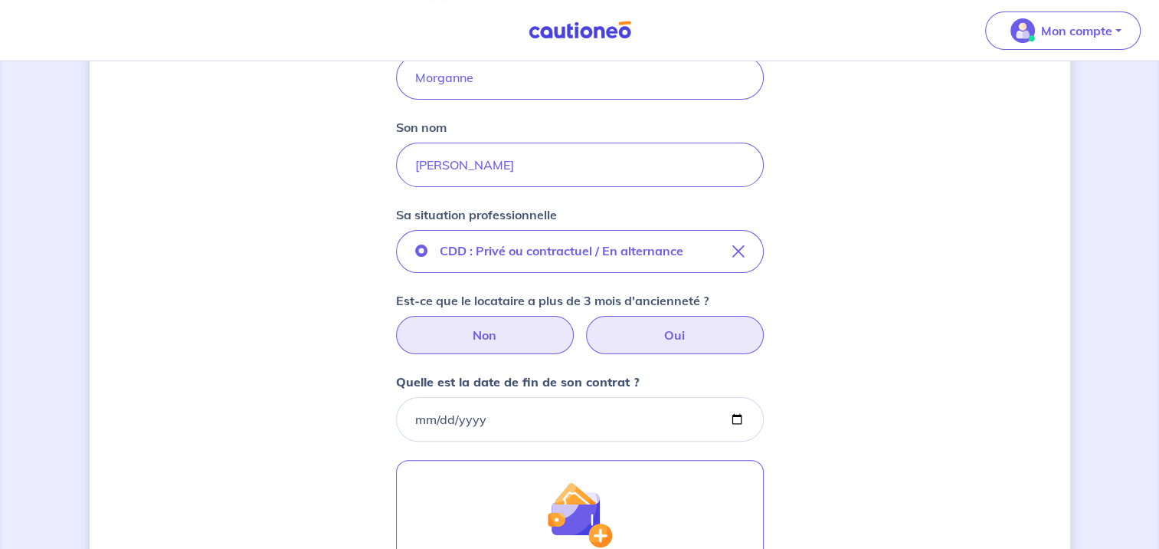
radio input "true"
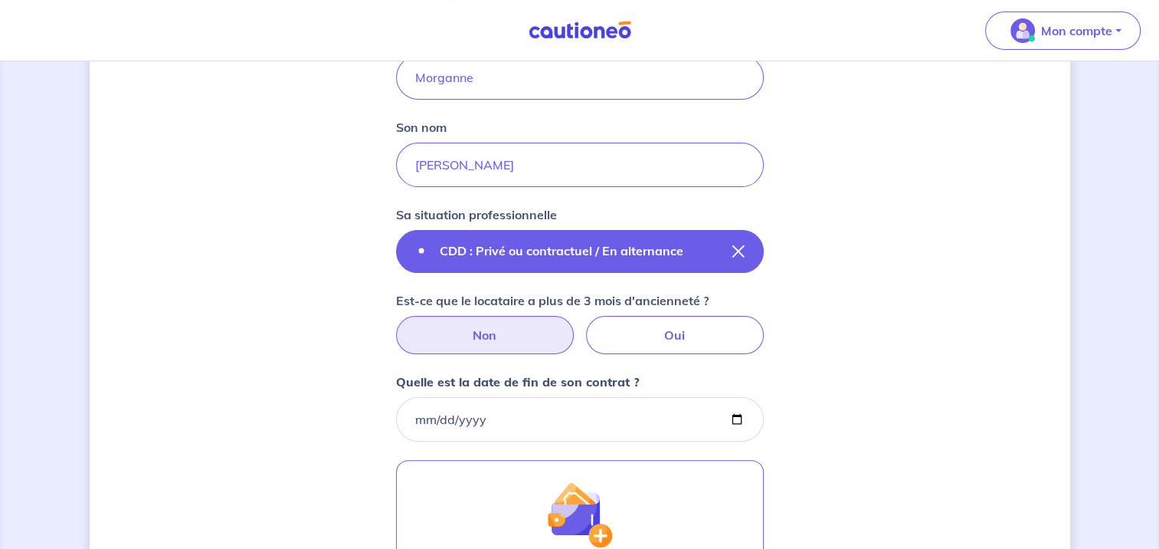
click at [523, 252] on p "CDD : Privé ou contractuel / En alternance" at bounding box center [562, 250] width 244 height 18
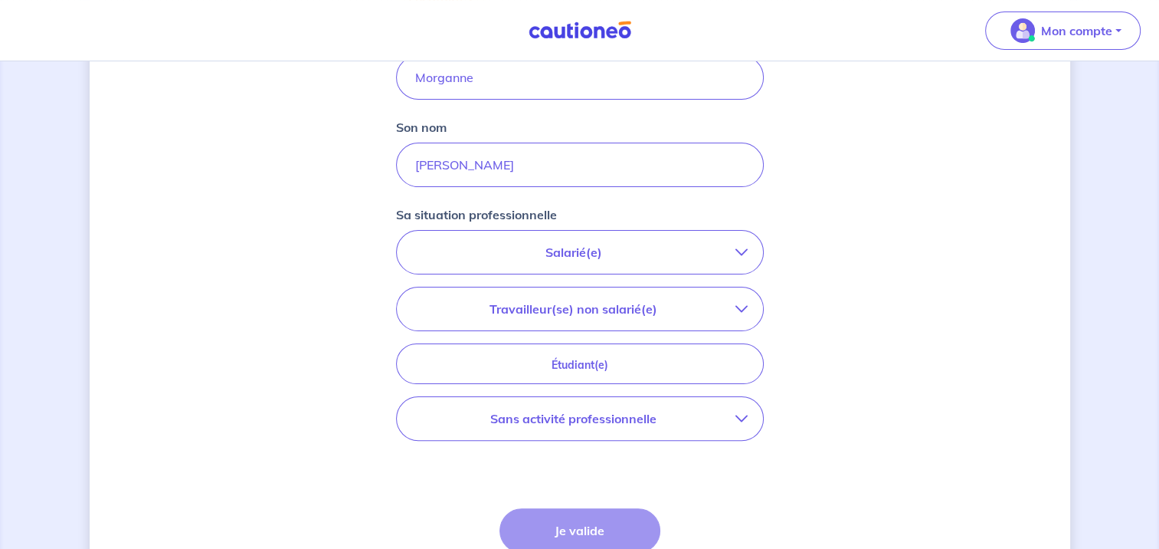
click at [523, 252] on p "Salarié(e)" at bounding box center [573, 252] width 323 height 18
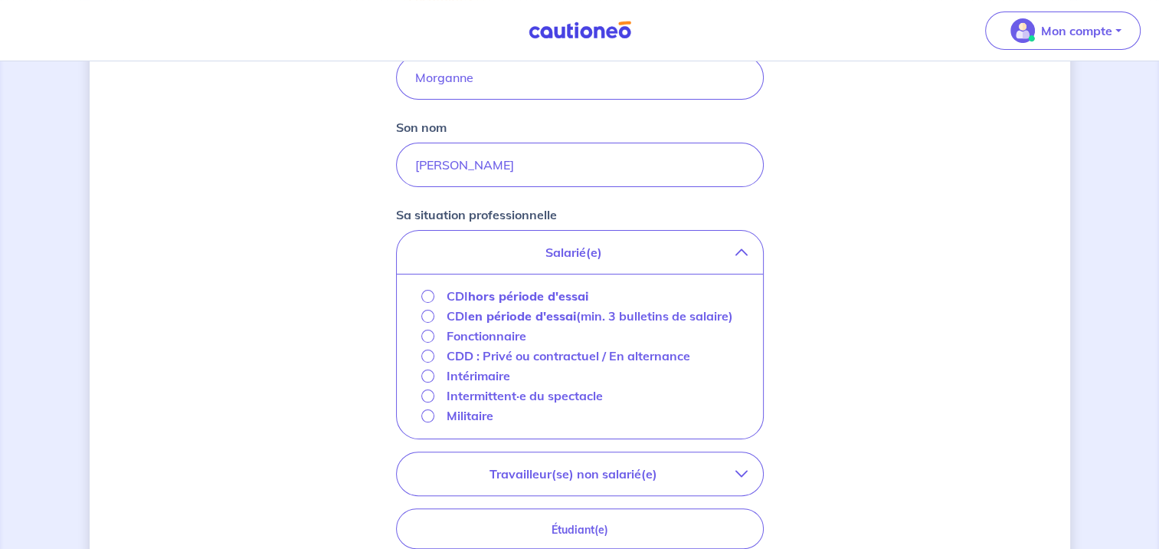
click at [518, 293] on strong "hors période d'essai" at bounding box center [528, 295] width 120 height 15
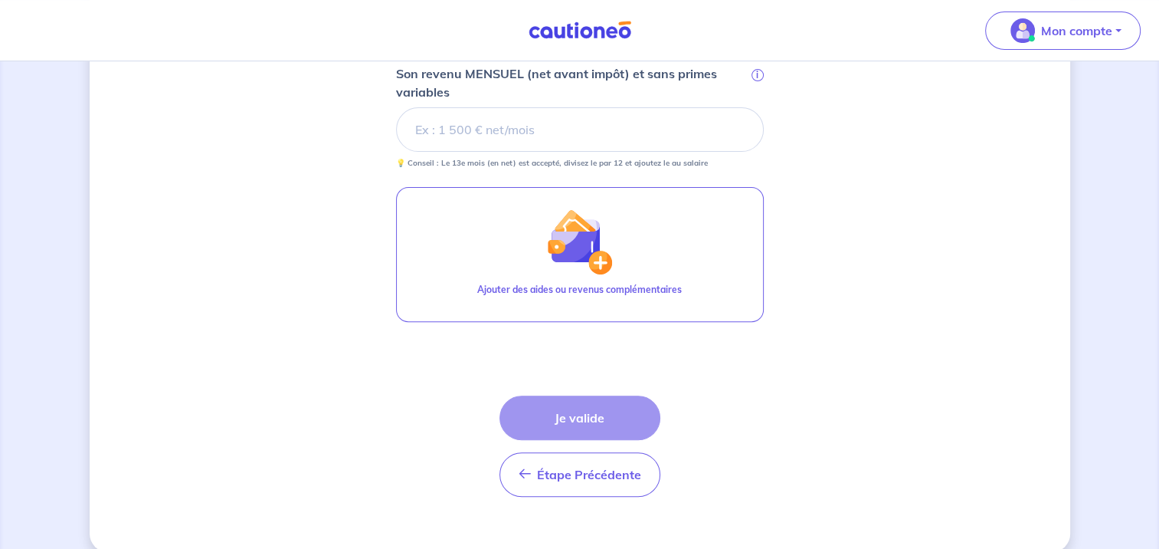
scroll to position [531, 0]
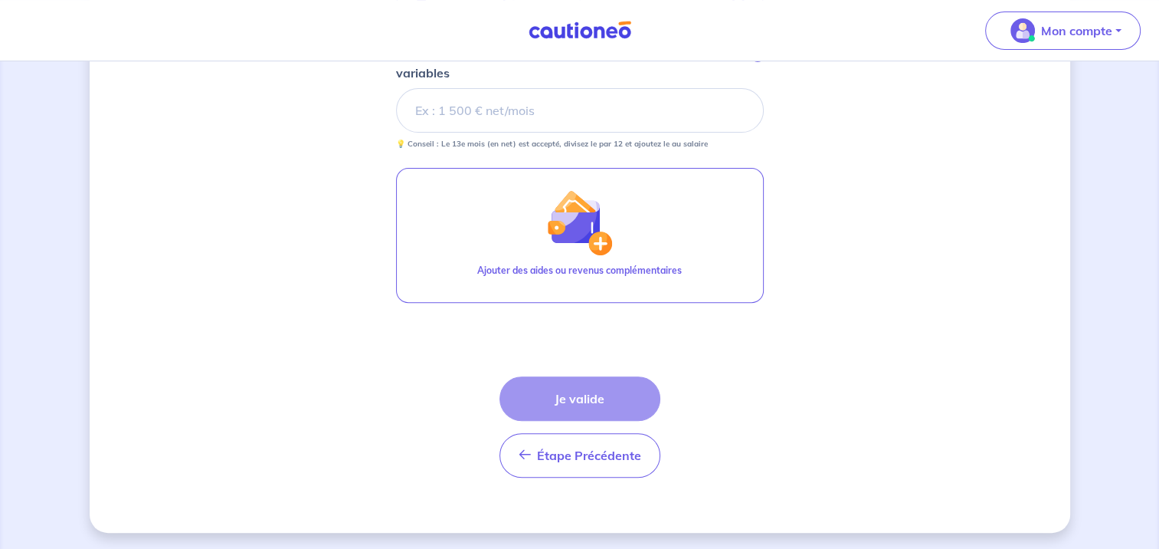
click at [579, 392] on div "Étape Précédente Précédent Je valide Je valide" at bounding box center [580, 426] width 161 height 101
click at [500, 107] on input "Son revenu MENSUEL (net avant impôt) et sans primes variables i" at bounding box center [580, 110] width 368 height 44
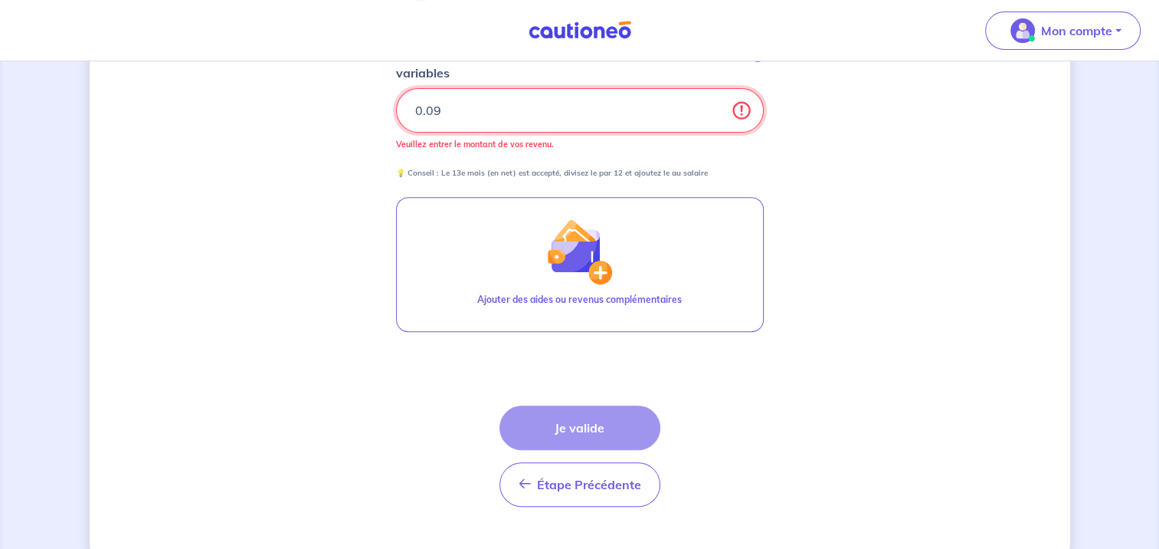
type input "0.1"
drag, startPoint x: 500, startPoint y: 107, endPoint x: 287, endPoint y: 122, distance: 213.6
click at [287, 122] on div "Concernant vos locataires Locataire 2 Son prénom Morganne Son nom Dubois Sa sit…" at bounding box center [580, 55] width 981 height 1013
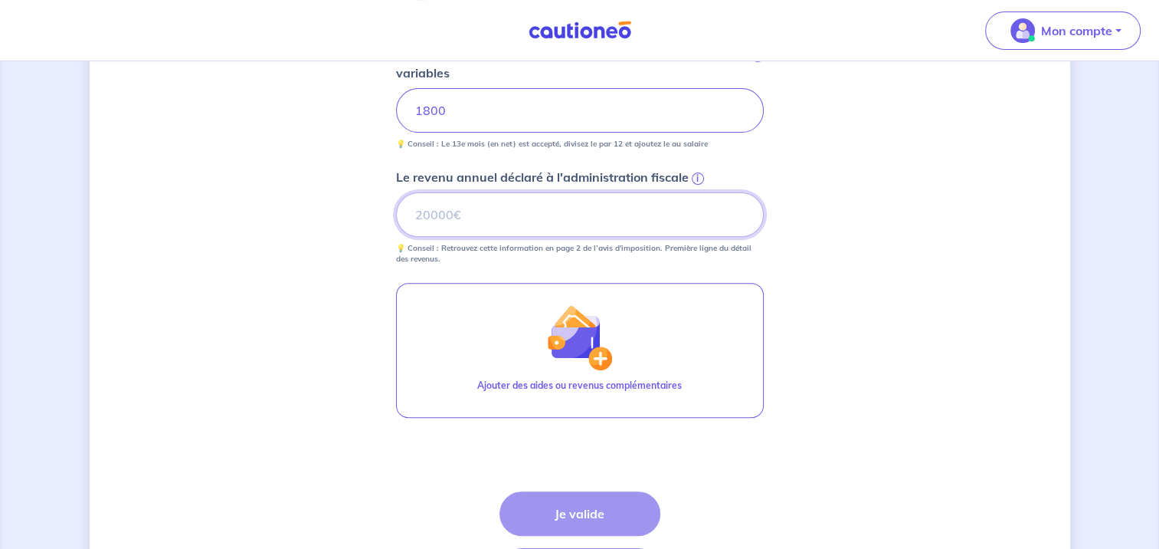
click at [478, 218] on input "Le revenu annuel déclaré à l'administration fiscale i" at bounding box center [580, 214] width 368 height 44
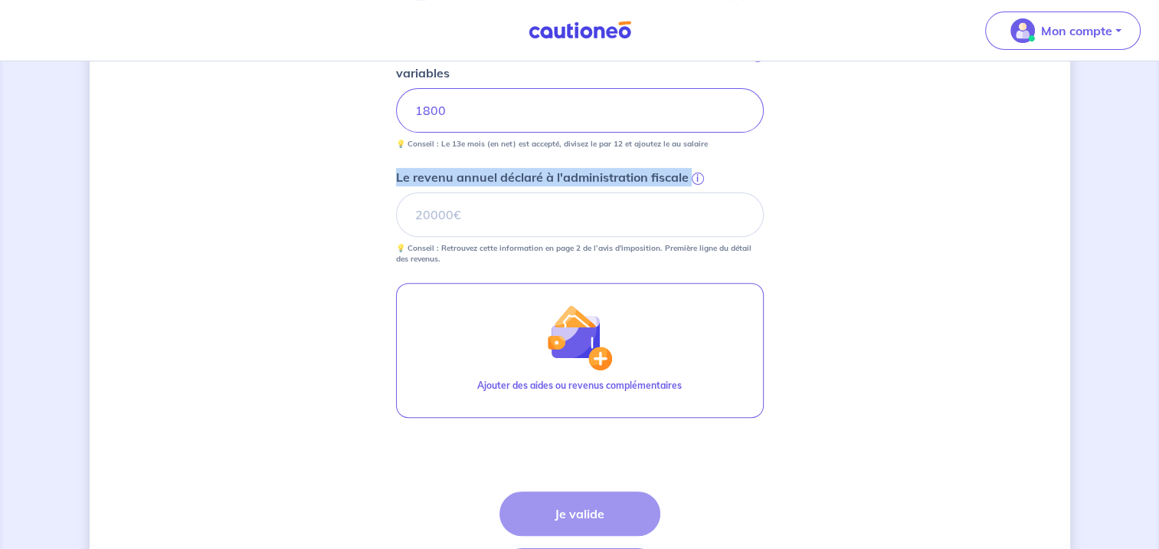
drag, startPoint x: 389, startPoint y: 172, endPoint x: 690, endPoint y: 177, distance: 300.4
click at [690, 177] on div "Concernant vos locataires Locataire 2 Son prénom Morganne Son nom Dubois Sa sit…" at bounding box center [580, 98] width 981 height 1099
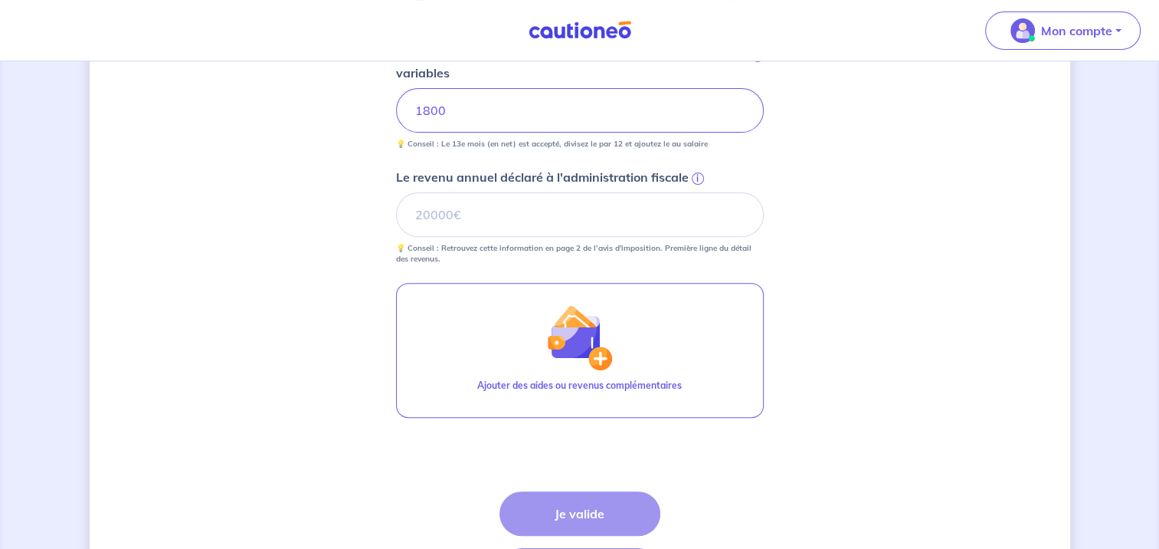
drag, startPoint x: 690, startPoint y: 177, endPoint x: 701, endPoint y: 177, distance: 11.5
click at [701, 177] on span "i" at bounding box center [698, 178] width 12 height 12
click at [701, 192] on input "Le revenu annuel déclaré à l'administration fiscale i" at bounding box center [580, 214] width 368 height 44
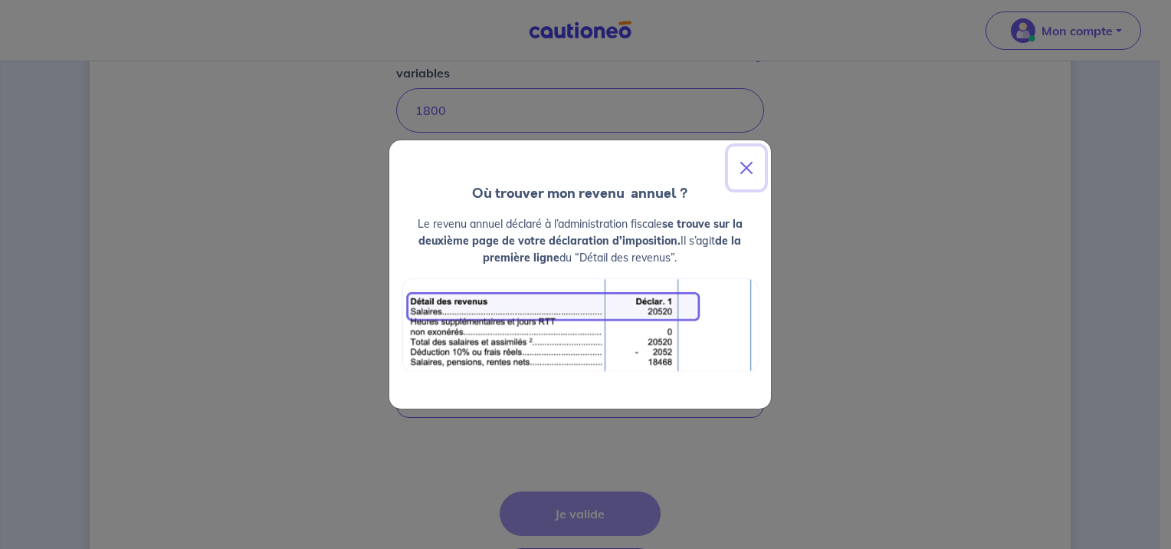
click at [742, 168] on button "Close" at bounding box center [746, 167] width 37 height 43
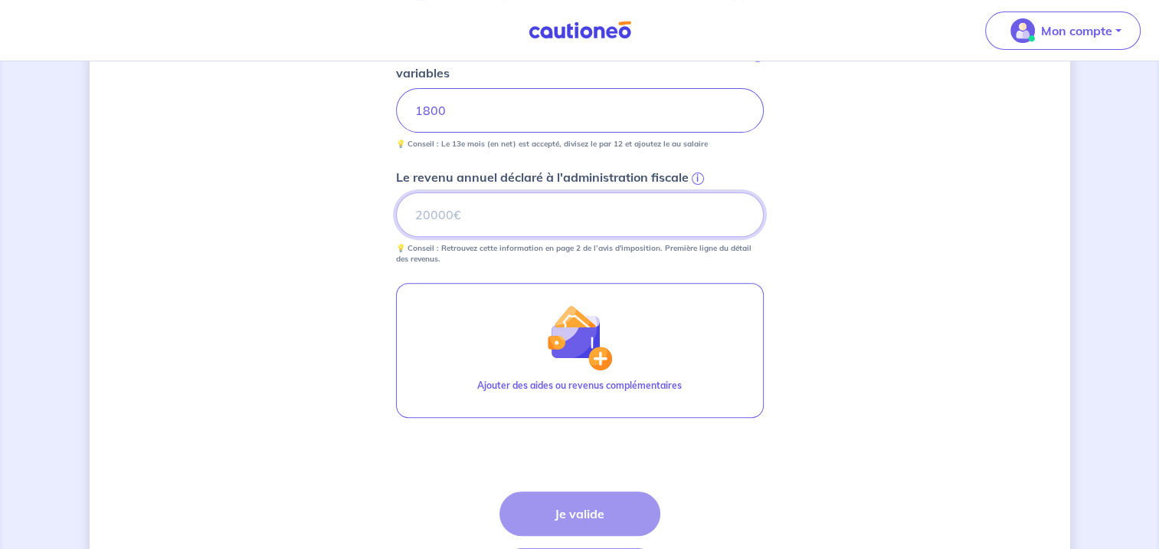
click at [487, 218] on input "Le revenu annuel déclaré à l'administration fiscale i" at bounding box center [580, 214] width 368 height 44
type input "21000"
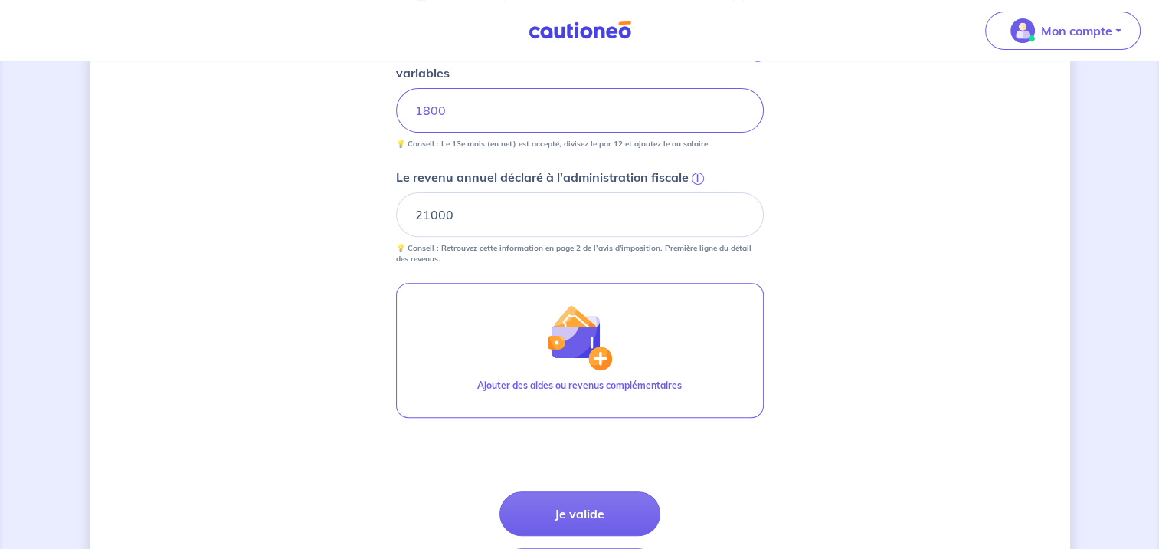
click at [244, 277] on div "Concernant vos locataires Locataire 2 Son prénom Morganne Son nom Dubois Sa sit…" at bounding box center [580, 98] width 981 height 1099
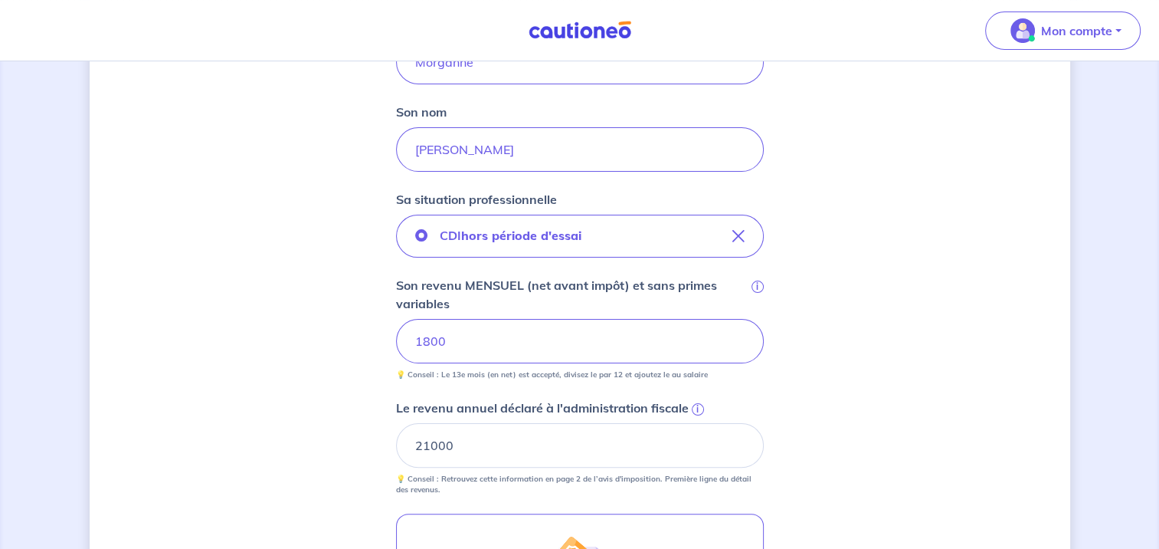
scroll to position [297, 0]
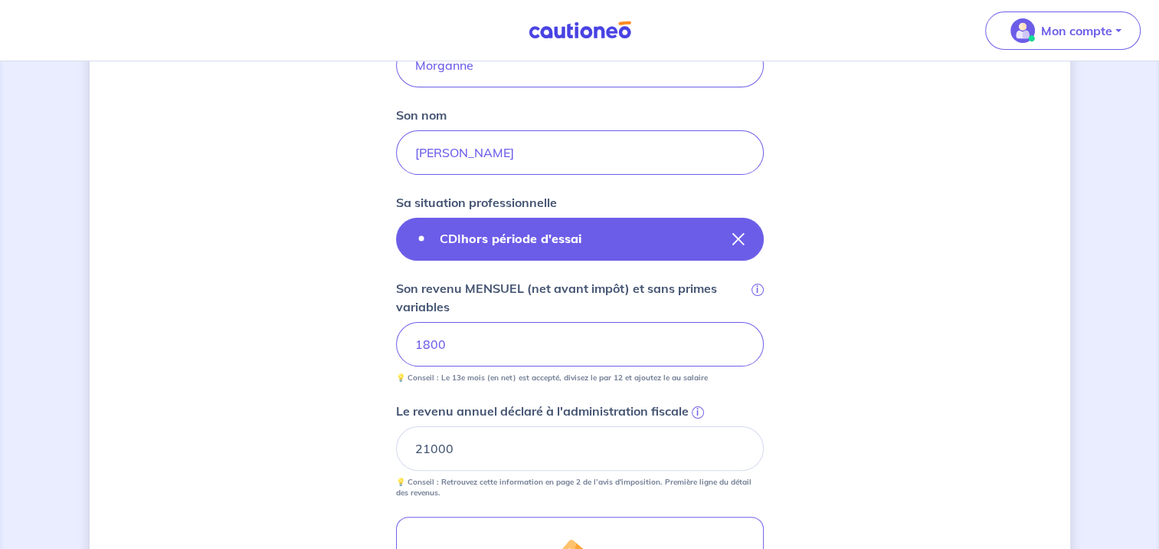
click at [742, 234] on icon "button" at bounding box center [738, 239] width 12 height 12
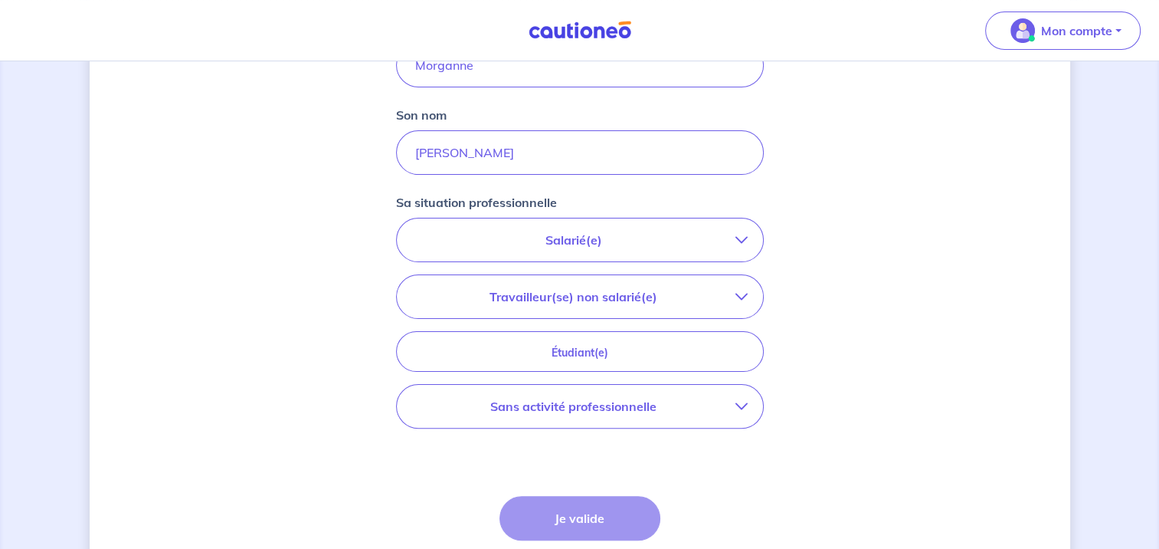
click at [617, 251] on button "Salarié(e)" at bounding box center [580, 239] width 366 height 43
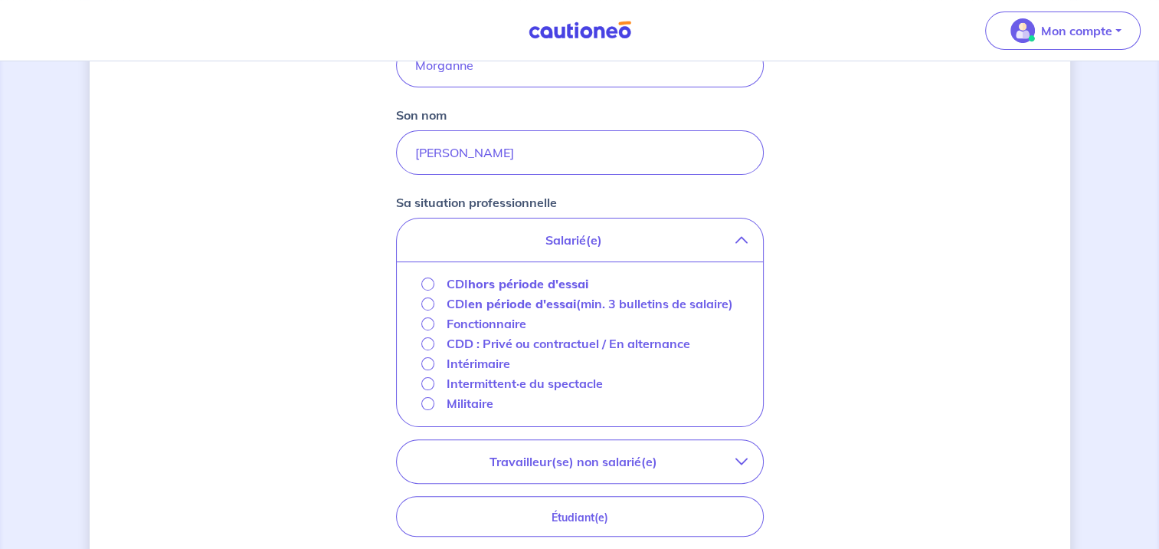
click at [494, 365] on p "Intérimaire" at bounding box center [479, 363] width 64 height 18
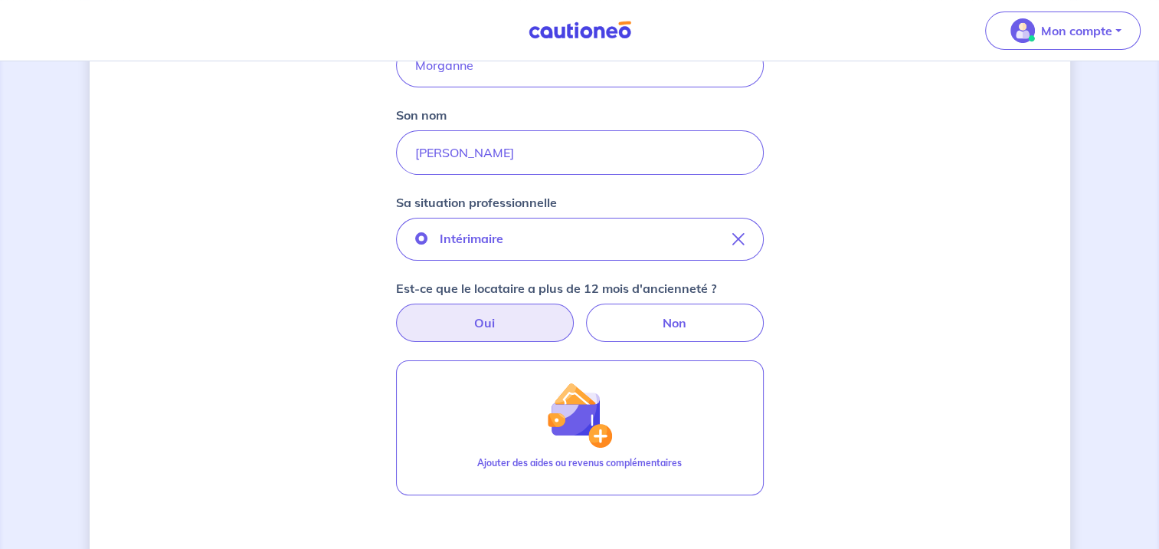
click at [488, 313] on label "Oui" at bounding box center [485, 322] width 178 height 38
click at [575, 313] on input "Oui" at bounding box center [580, 308] width 10 height 10
radio input "true"
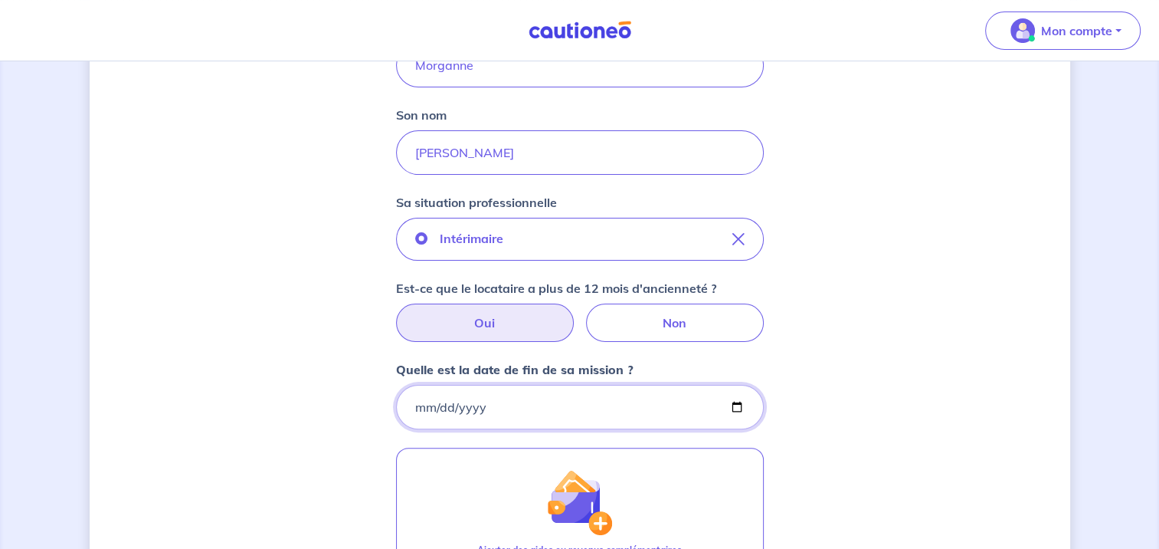
click at [736, 408] on input "Quelle est la date de fin de sa mission ?" at bounding box center [580, 407] width 368 height 44
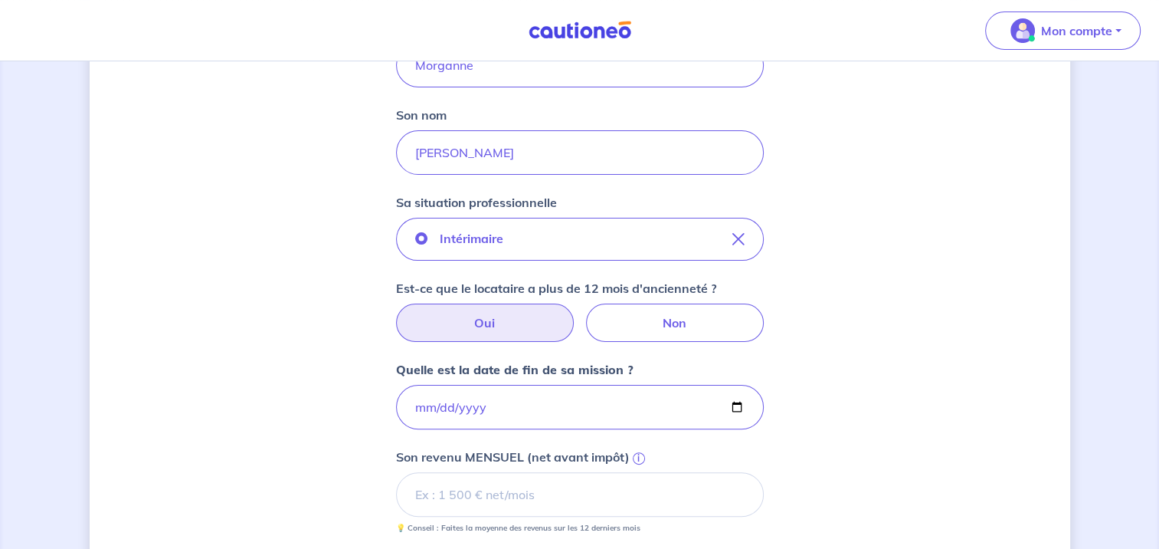
type input "2026-01-15"
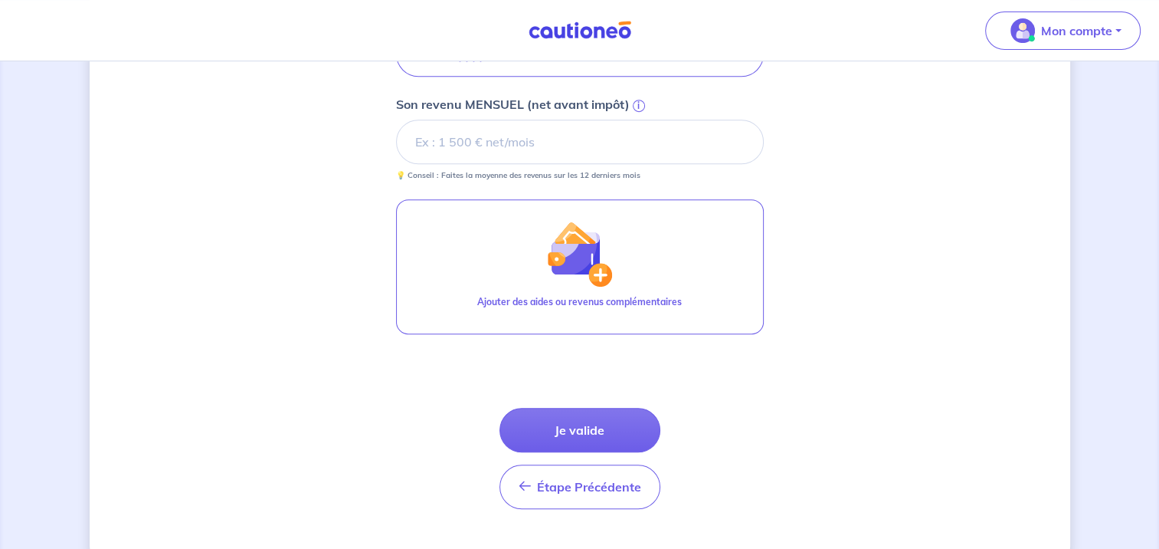
scroll to position [657, 0]
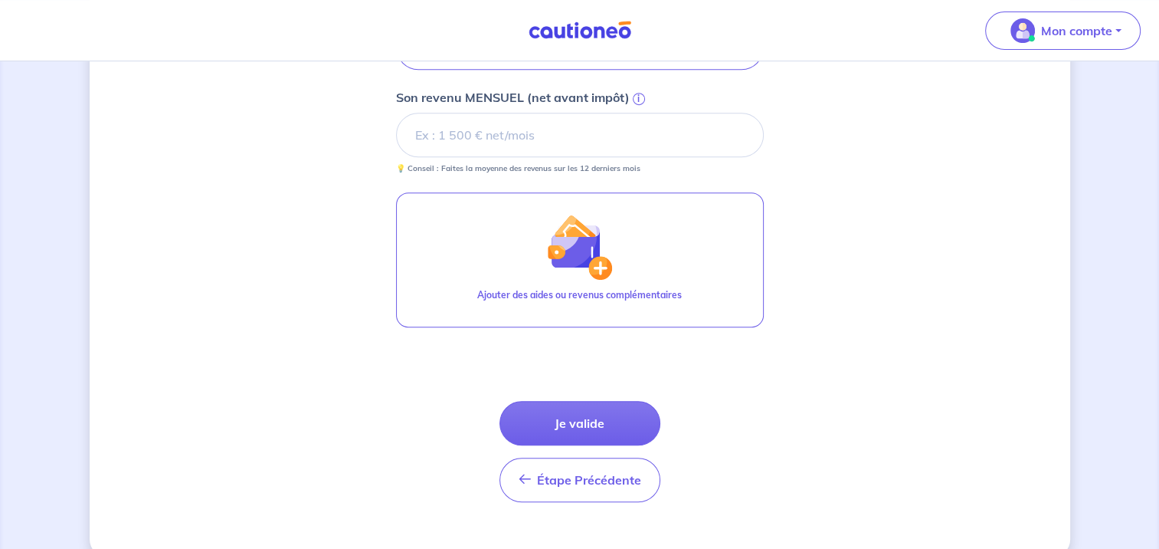
click at [463, 141] on input "Son revenu MENSUEL (net avant impôt) i" at bounding box center [580, 135] width 368 height 44
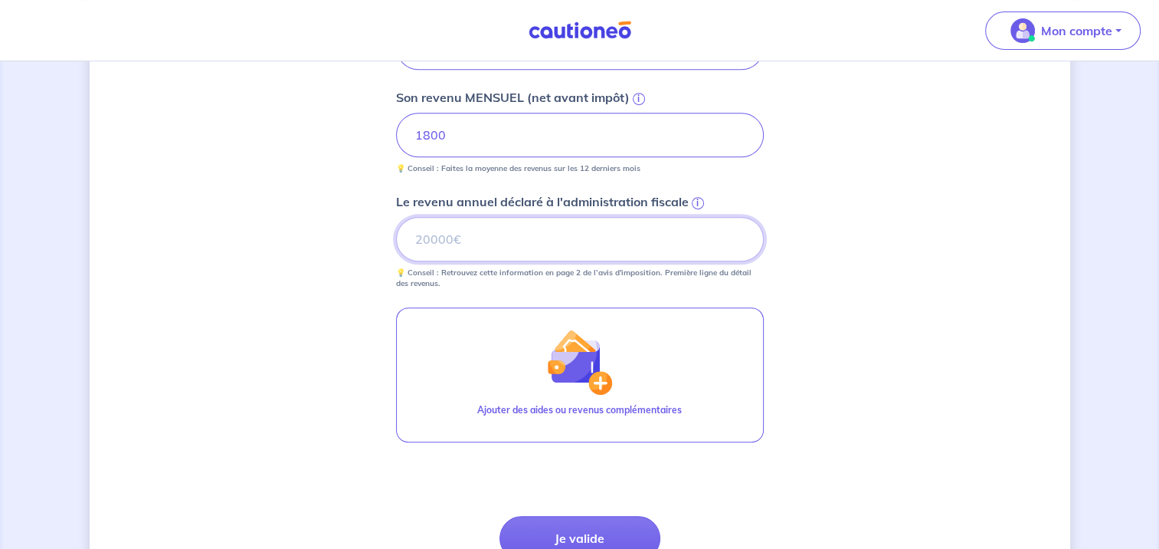
click at [474, 243] on input "Le revenu annuel déclaré à l'administration fiscale i" at bounding box center [580, 239] width 368 height 44
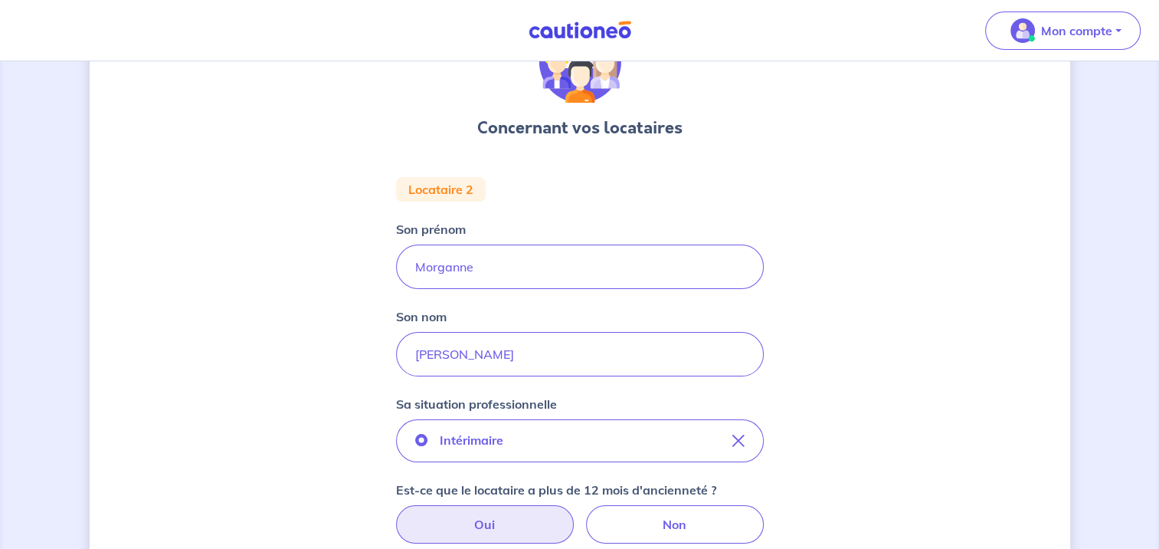
scroll to position [91, 0]
